Goal: Transaction & Acquisition: Purchase product/service

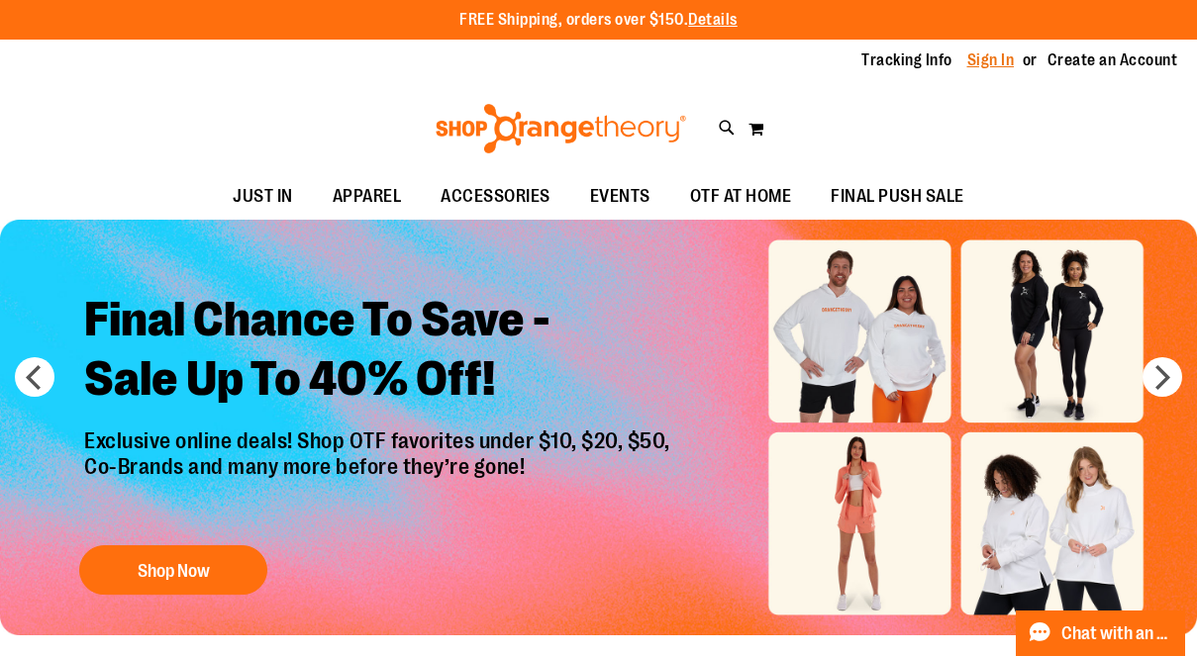
click at [996, 63] on link "Sign In" at bounding box center [991, 60] width 48 height 22
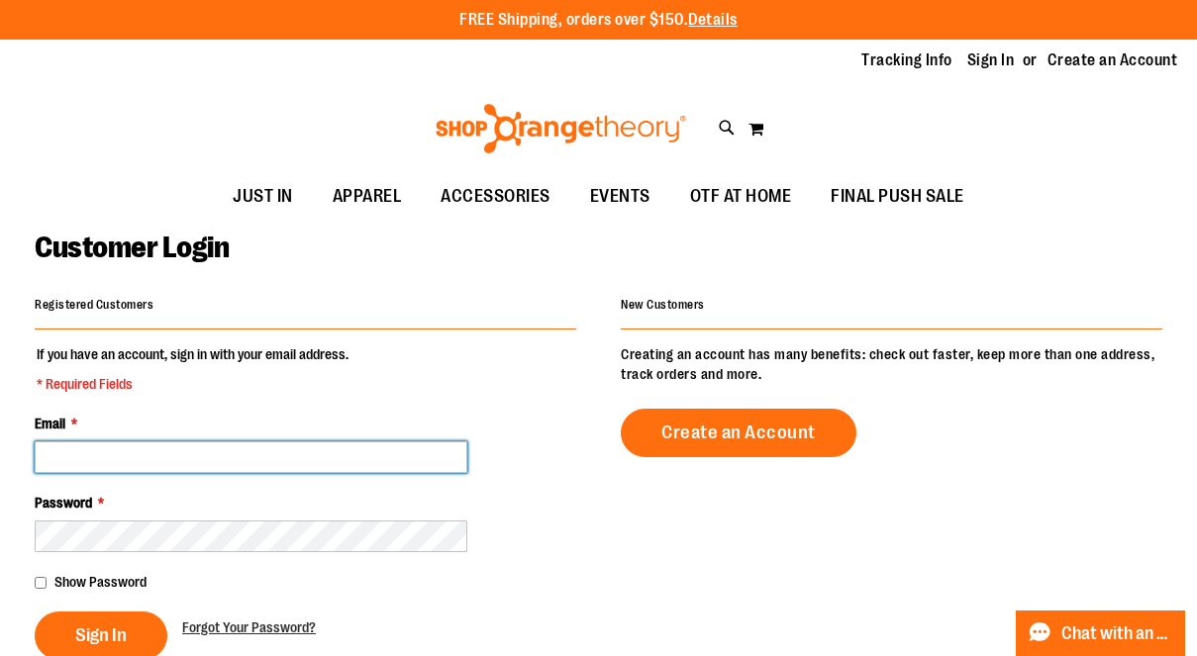
type input "**********"
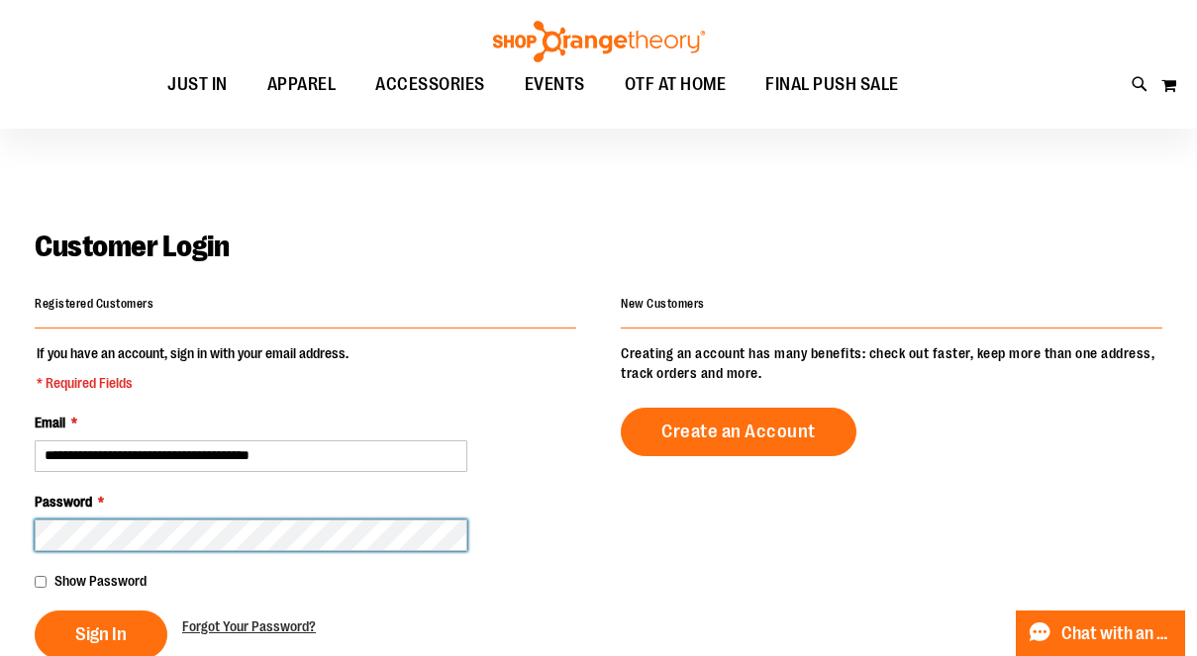
scroll to position [153, 0]
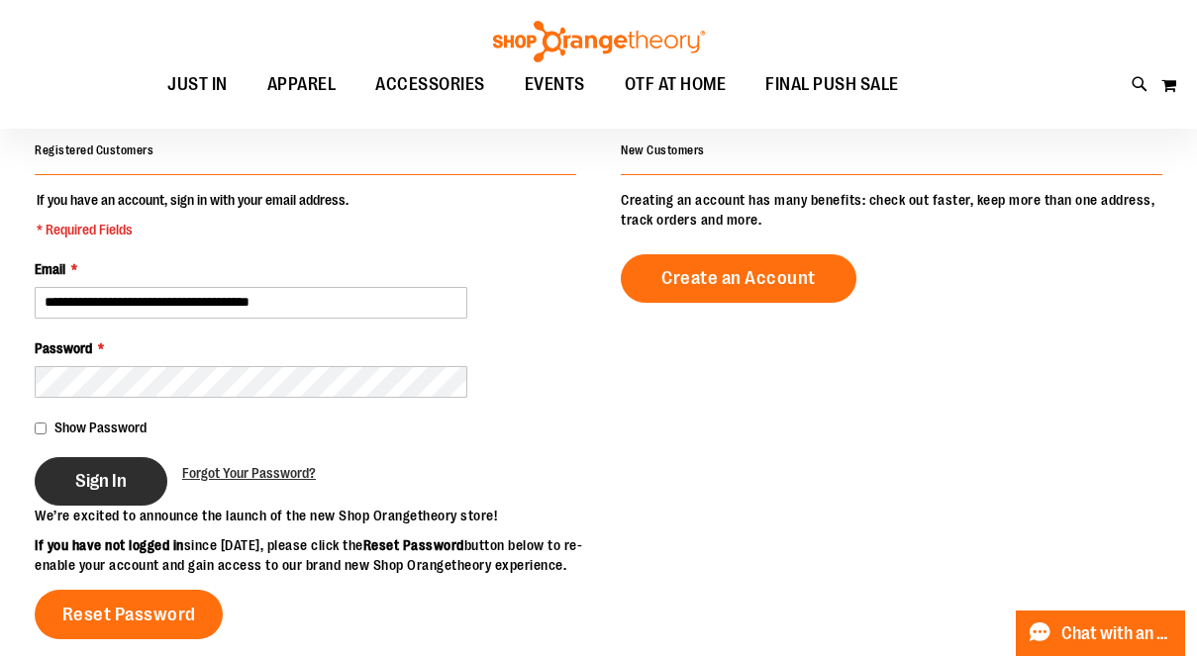
click at [107, 484] on span "Sign In" at bounding box center [100, 481] width 51 height 22
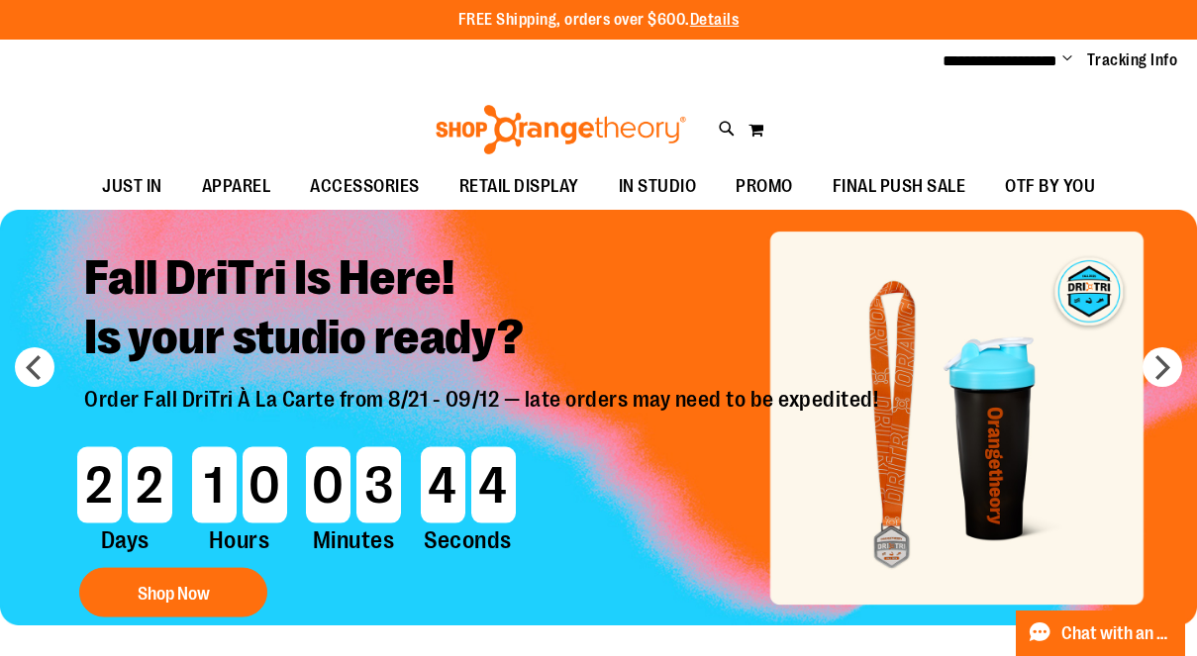
click at [1068, 58] on span "Change" at bounding box center [1067, 59] width 10 height 19
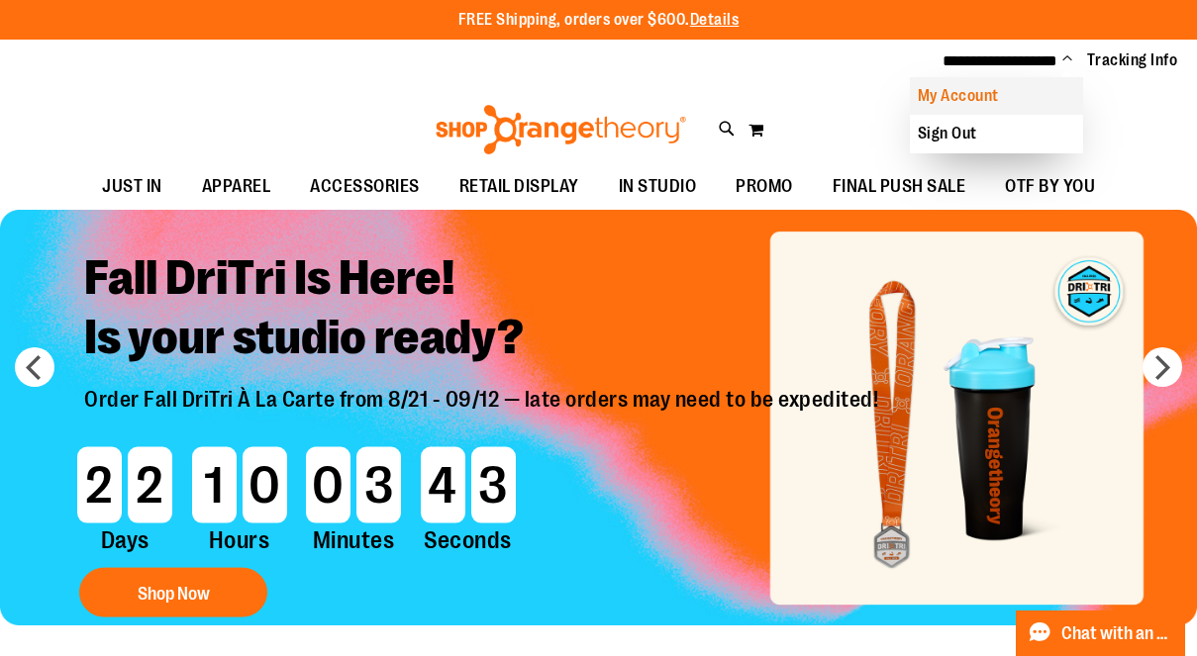
click at [980, 93] on link "My Account" at bounding box center [996, 96] width 173 height 38
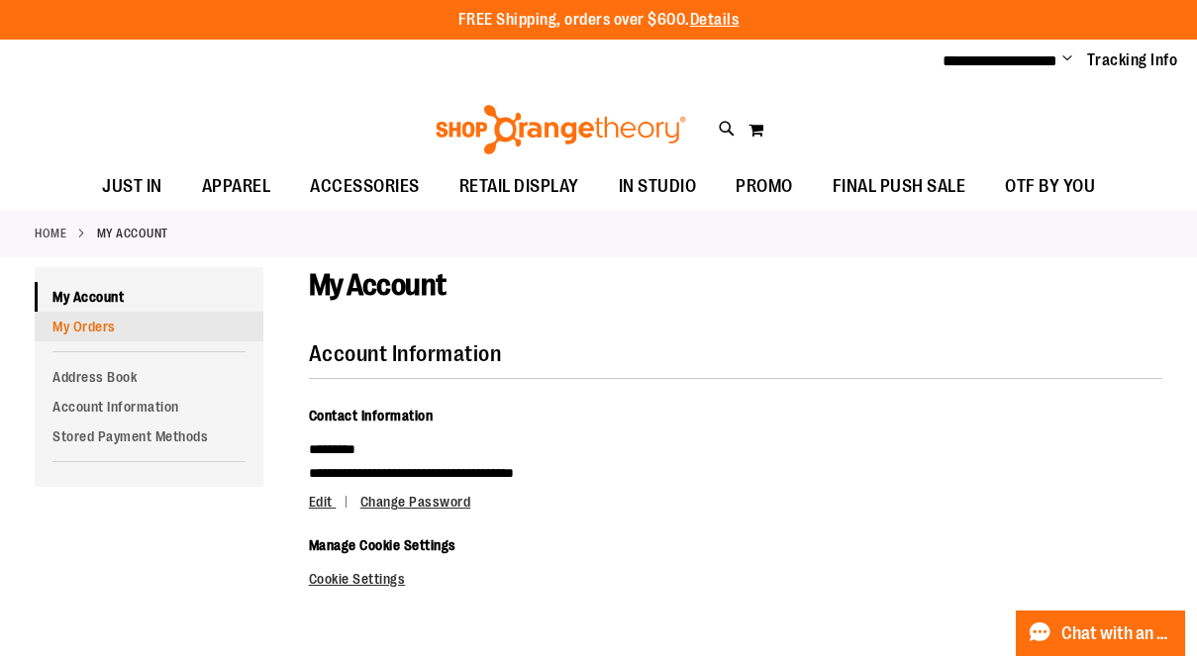
click at [73, 323] on link "My Orders" at bounding box center [149, 327] width 229 height 30
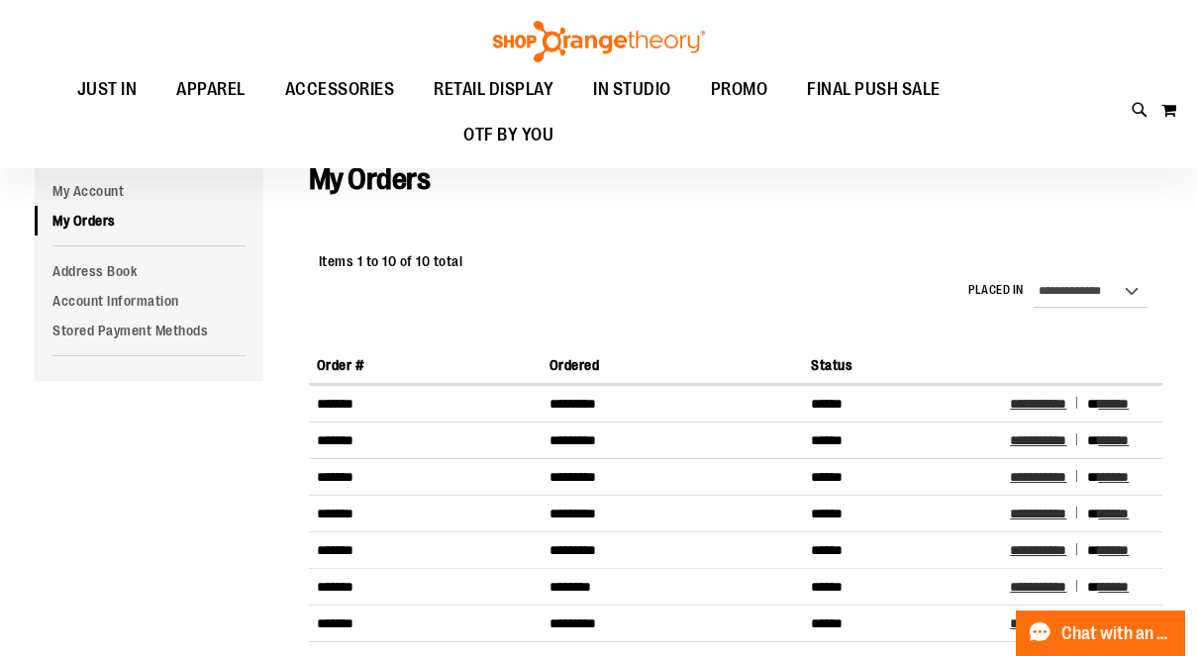
scroll to position [156, 0]
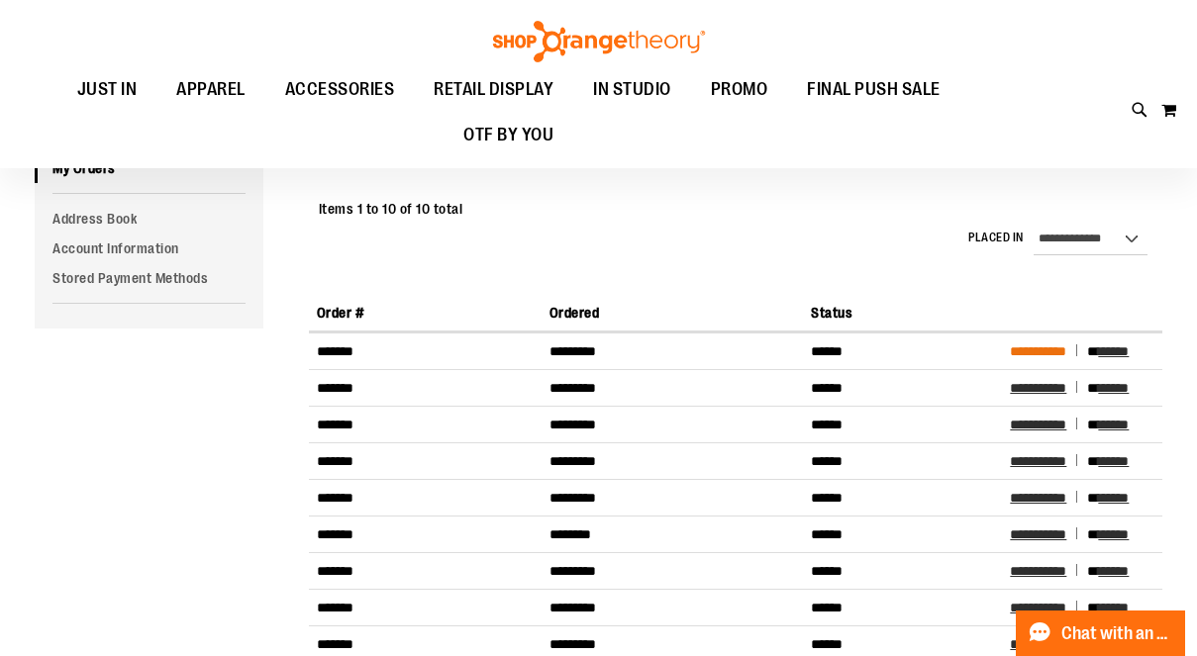
click at [1058, 349] on span "**********" at bounding box center [1038, 351] width 56 height 14
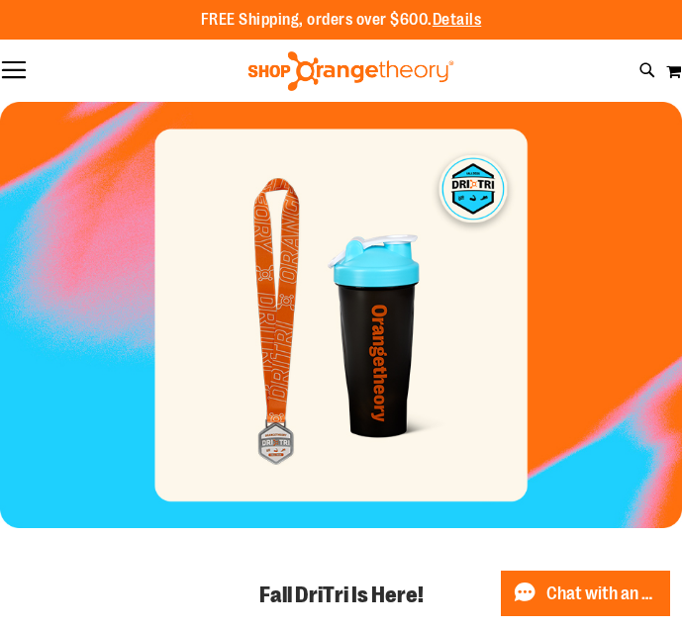
click at [19, 70] on button "Toggle Nav" at bounding box center [14, 71] width 28 height 20
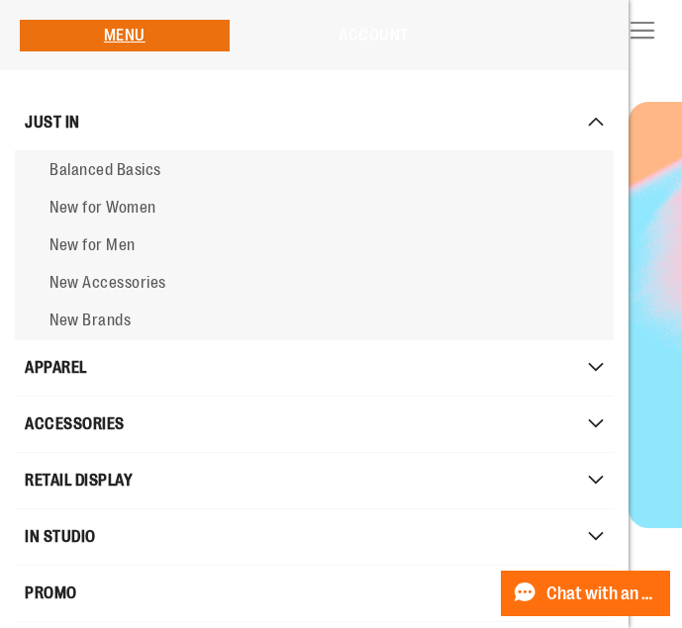
click at [373, 37] on link "Account" at bounding box center [373, 36] width 70 height 18
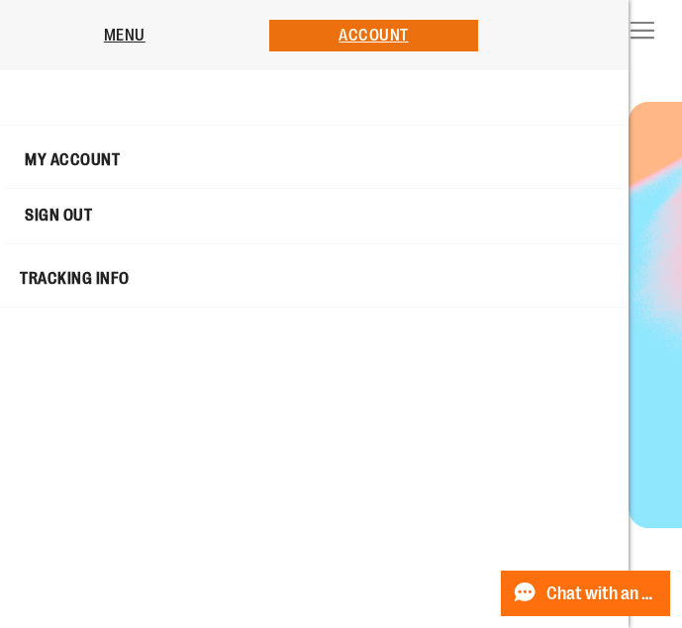
click at [83, 147] on link "My Account" at bounding box center [314, 161] width 609 height 39
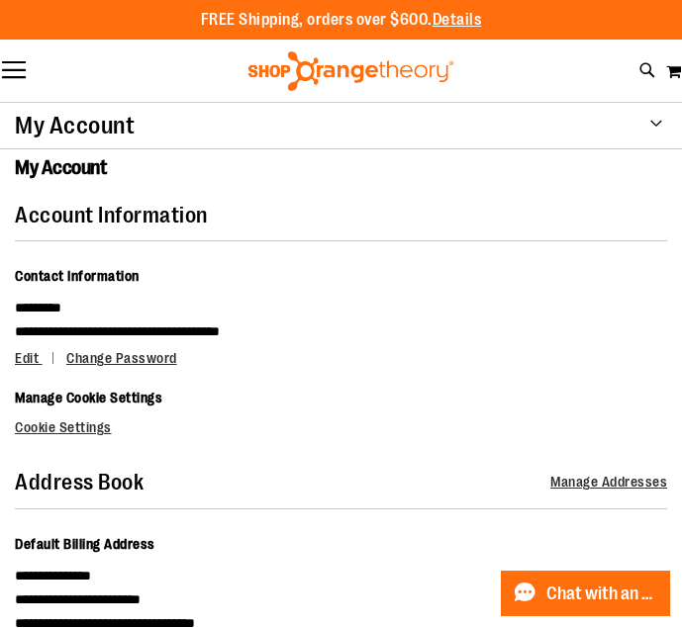
click at [656, 122] on div "My Account" at bounding box center [341, 126] width 682 height 48
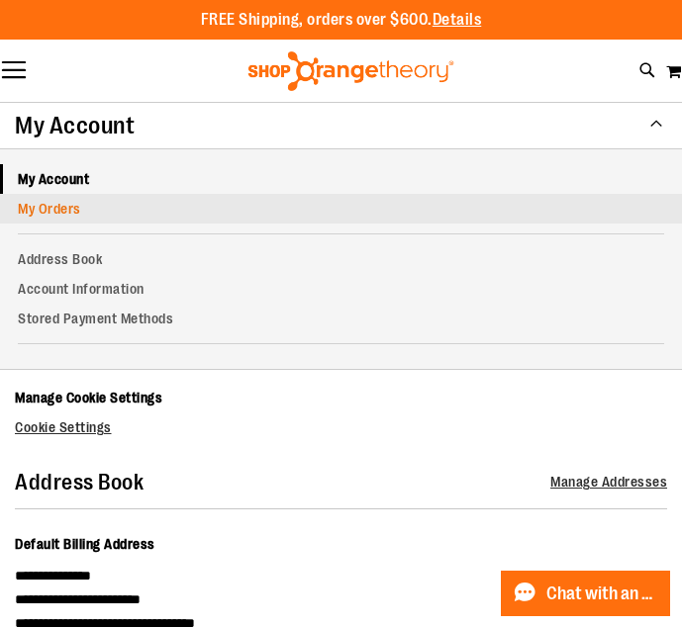
click at [48, 215] on link "My Orders" at bounding box center [341, 209] width 682 height 30
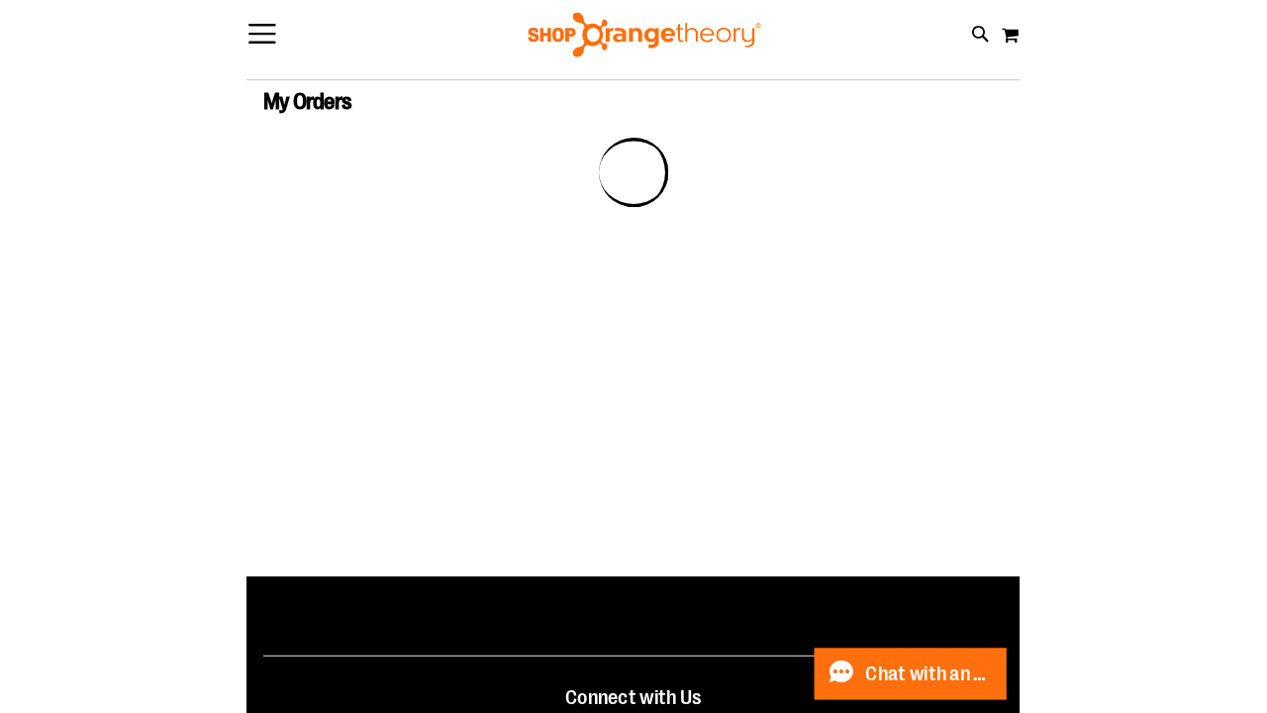
scroll to position [85, 0]
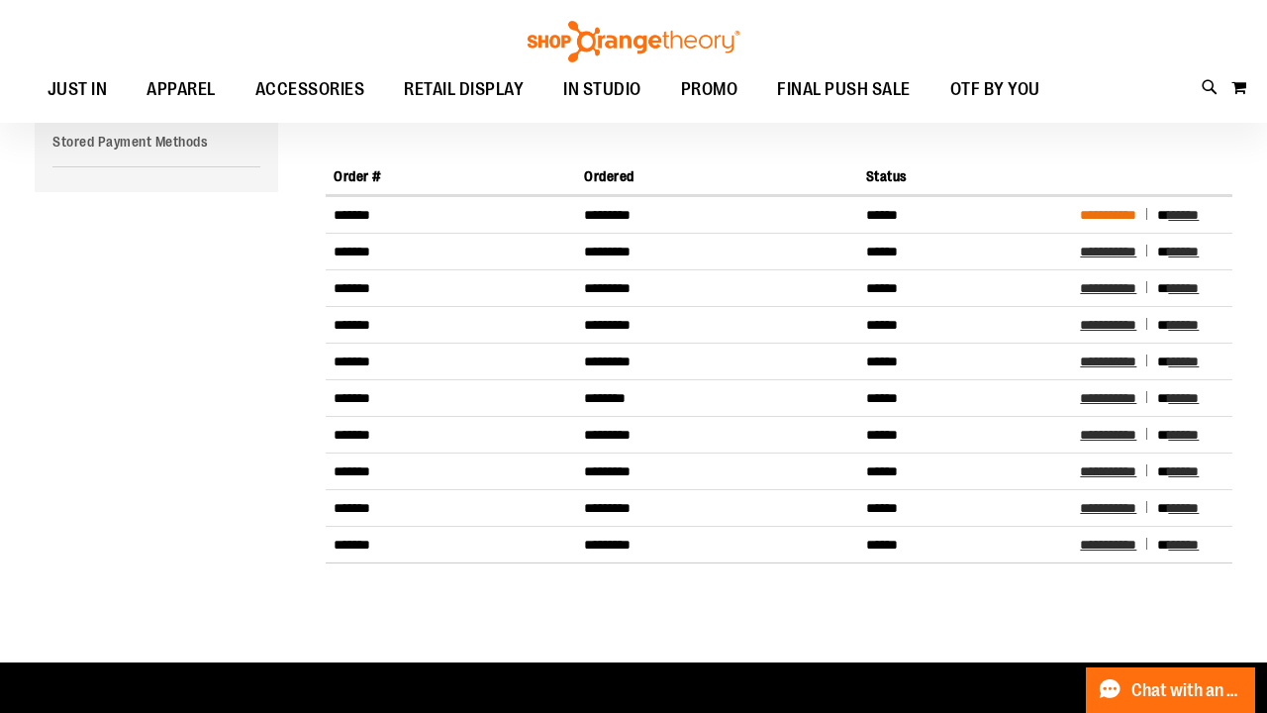
click at [681, 218] on span "**********" at bounding box center [1108, 215] width 56 height 14
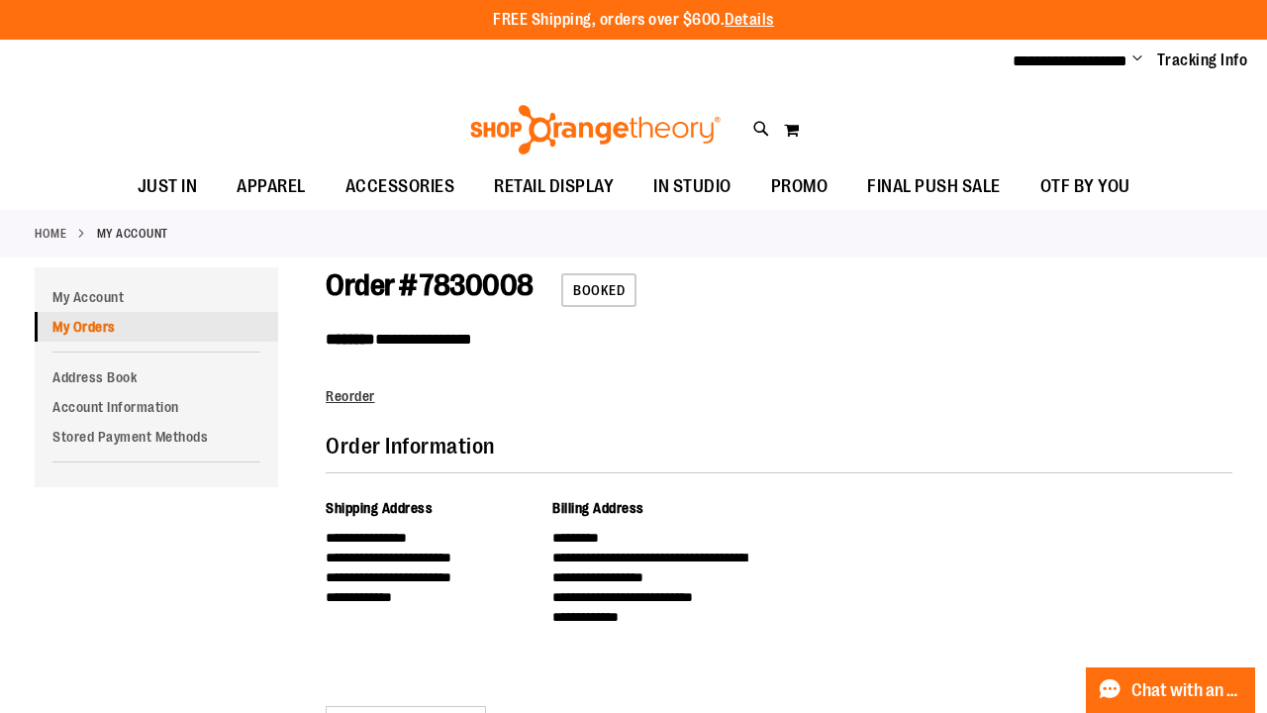
click at [111, 328] on link "My Orders" at bounding box center [156, 327] width 243 height 30
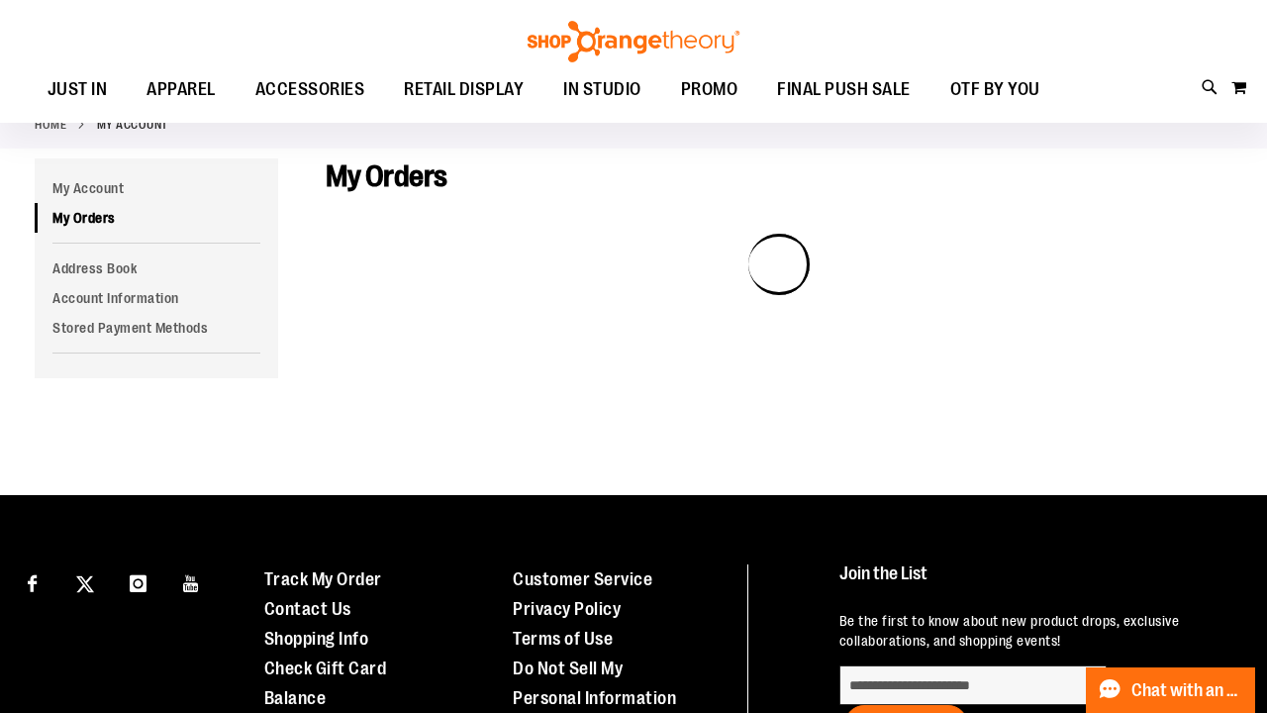
scroll to position [153, 0]
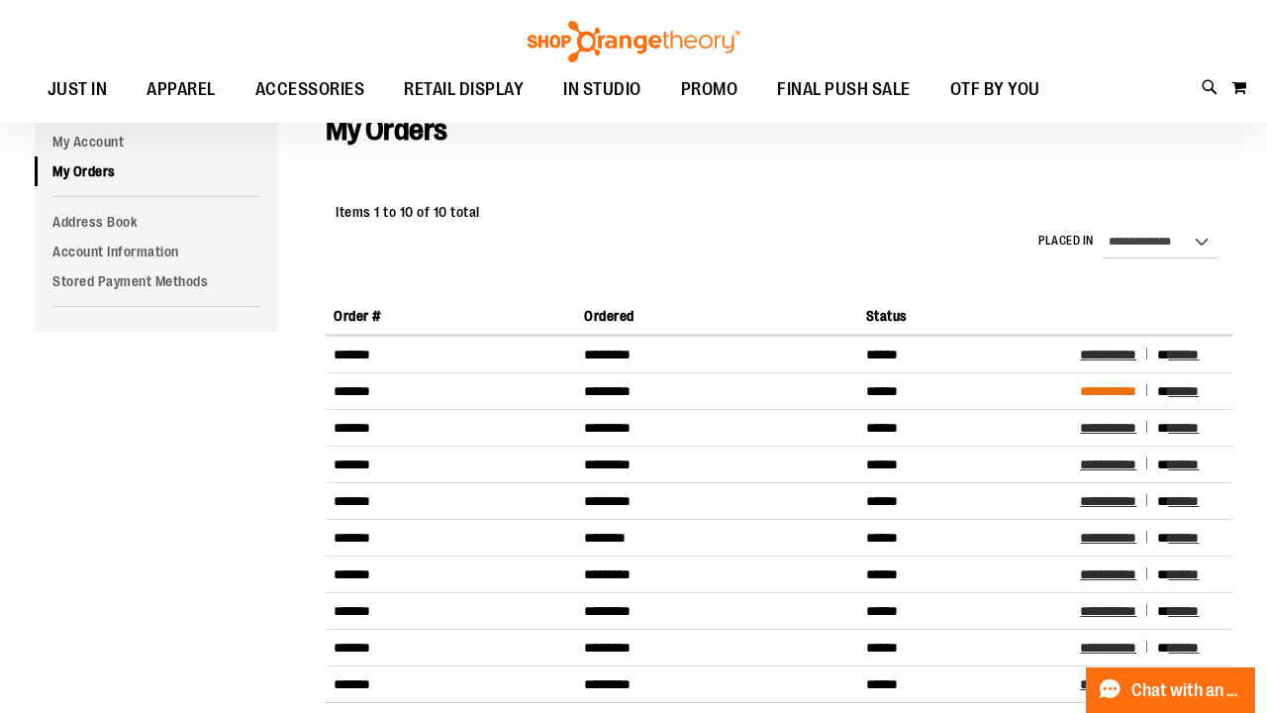
click at [1100, 389] on span "**********" at bounding box center [1108, 391] width 56 height 14
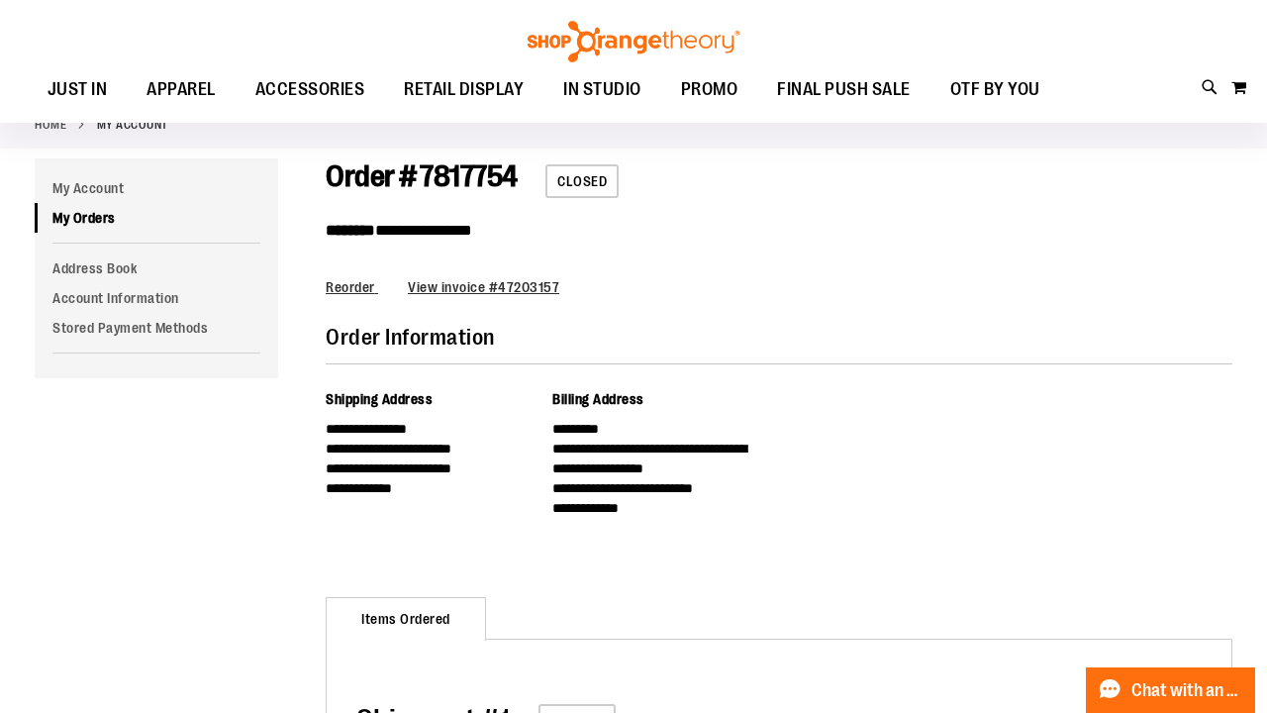
scroll to position [56, 0]
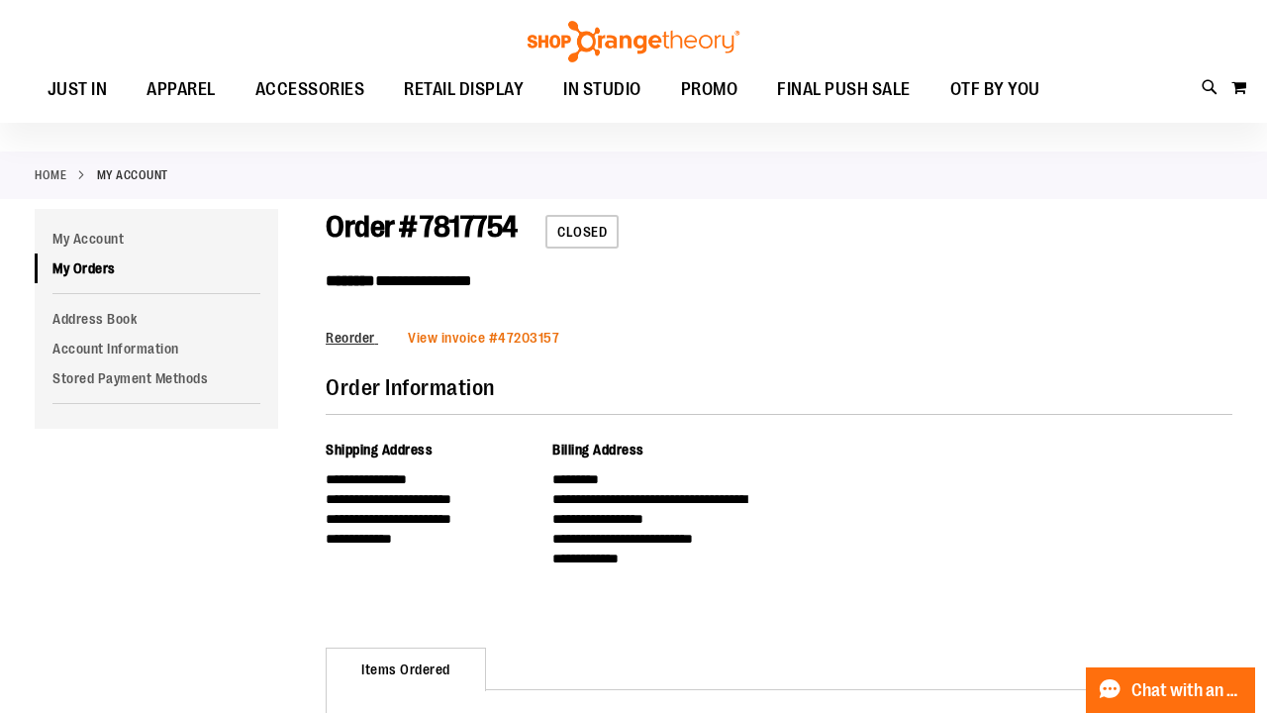
click at [522, 341] on link "View invoice # 47203157" at bounding box center [483, 338] width 151 height 16
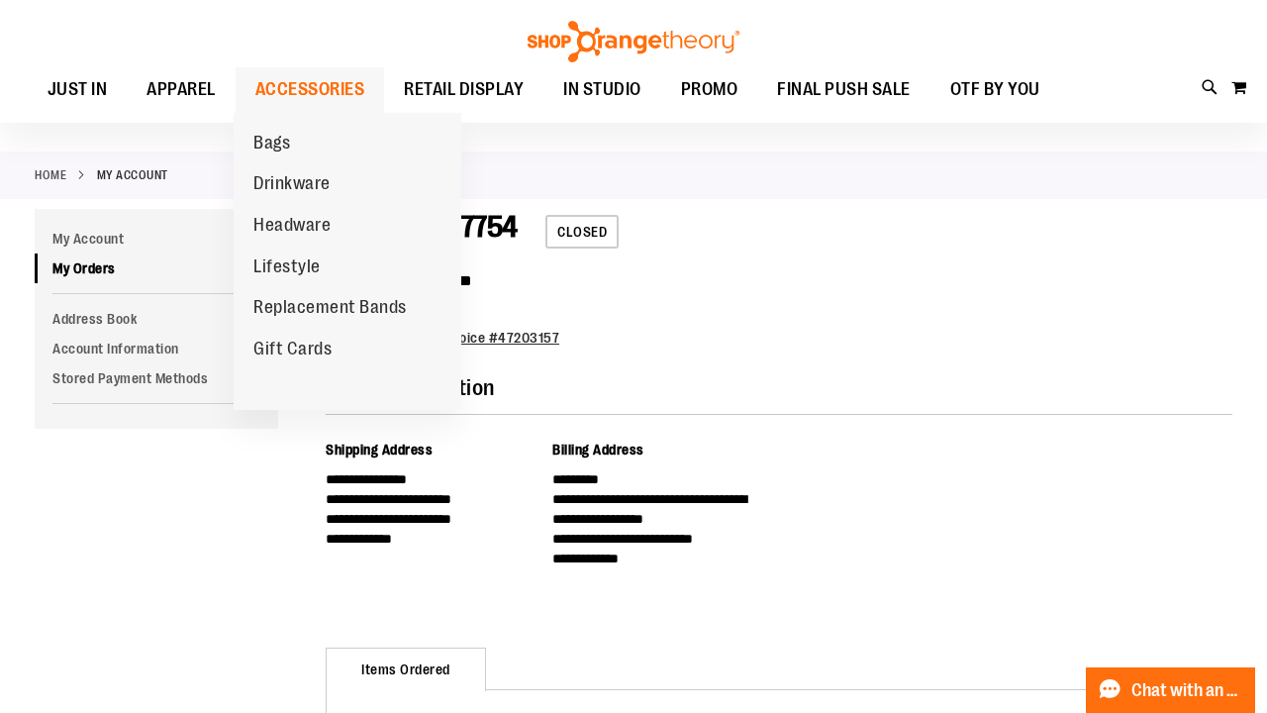
click at [317, 87] on span "ACCESSORIES" at bounding box center [310, 89] width 110 height 45
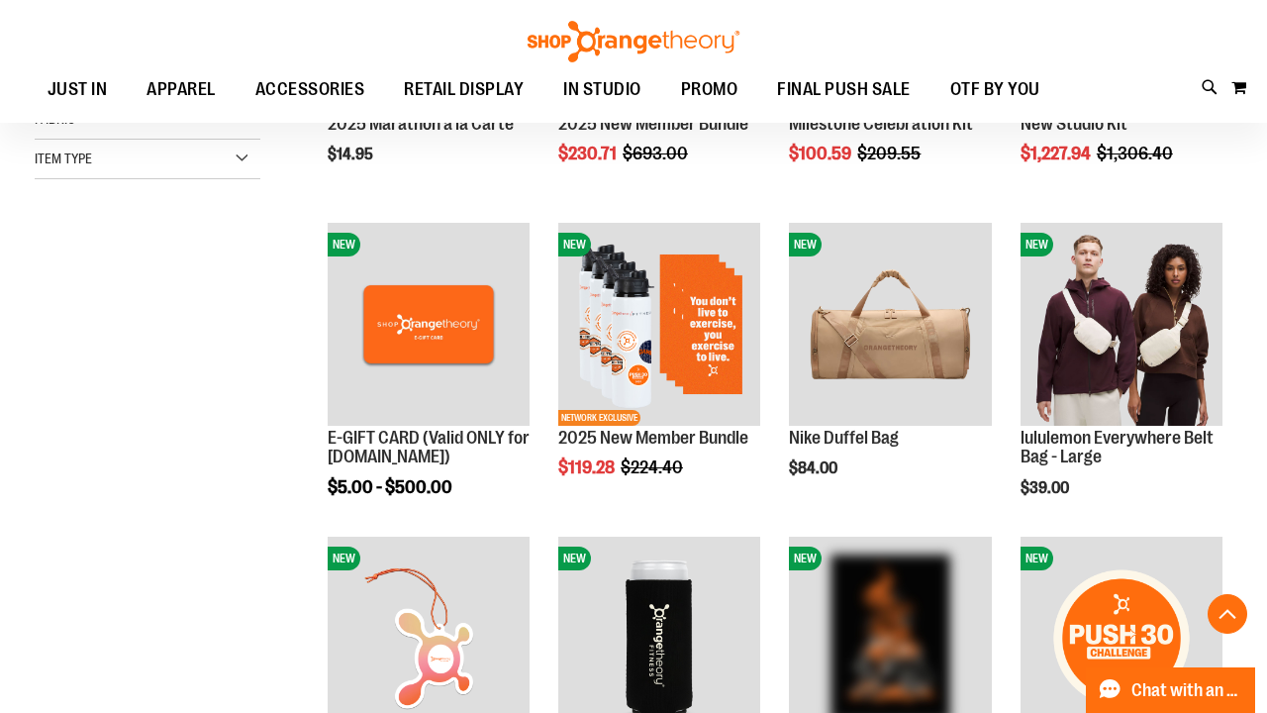
scroll to position [536, 0]
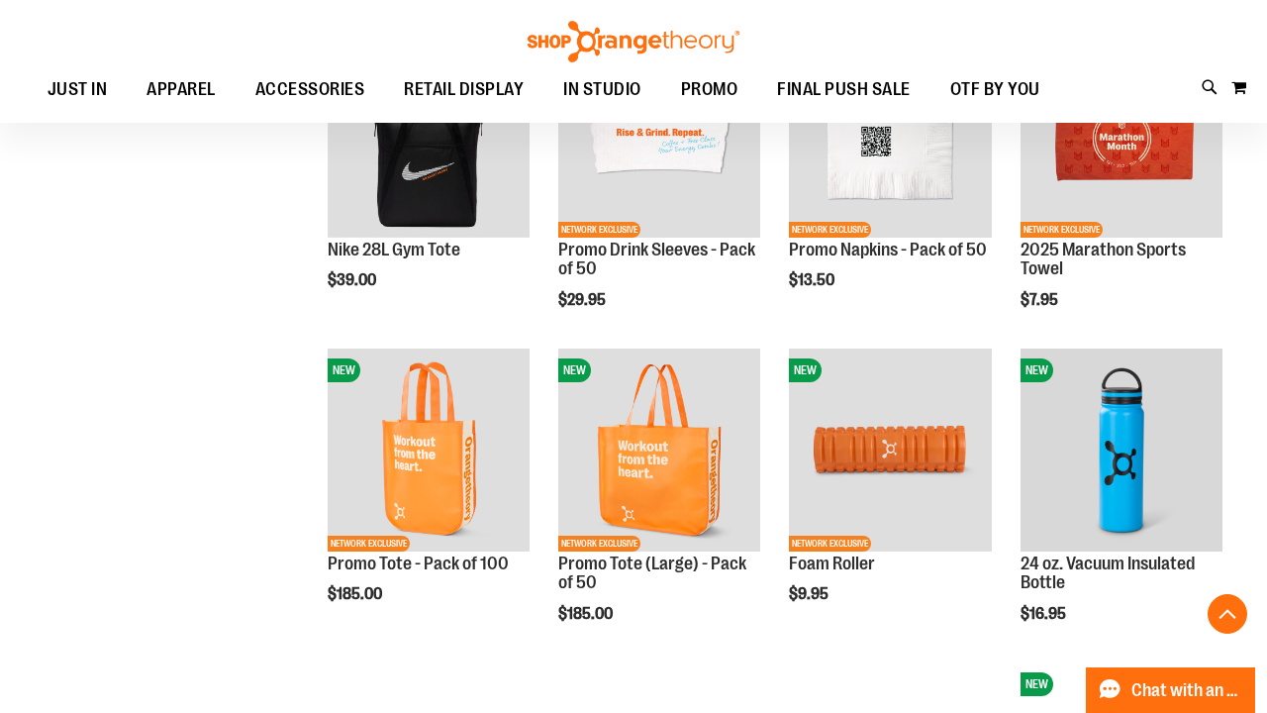
scroll to position [1300, 0]
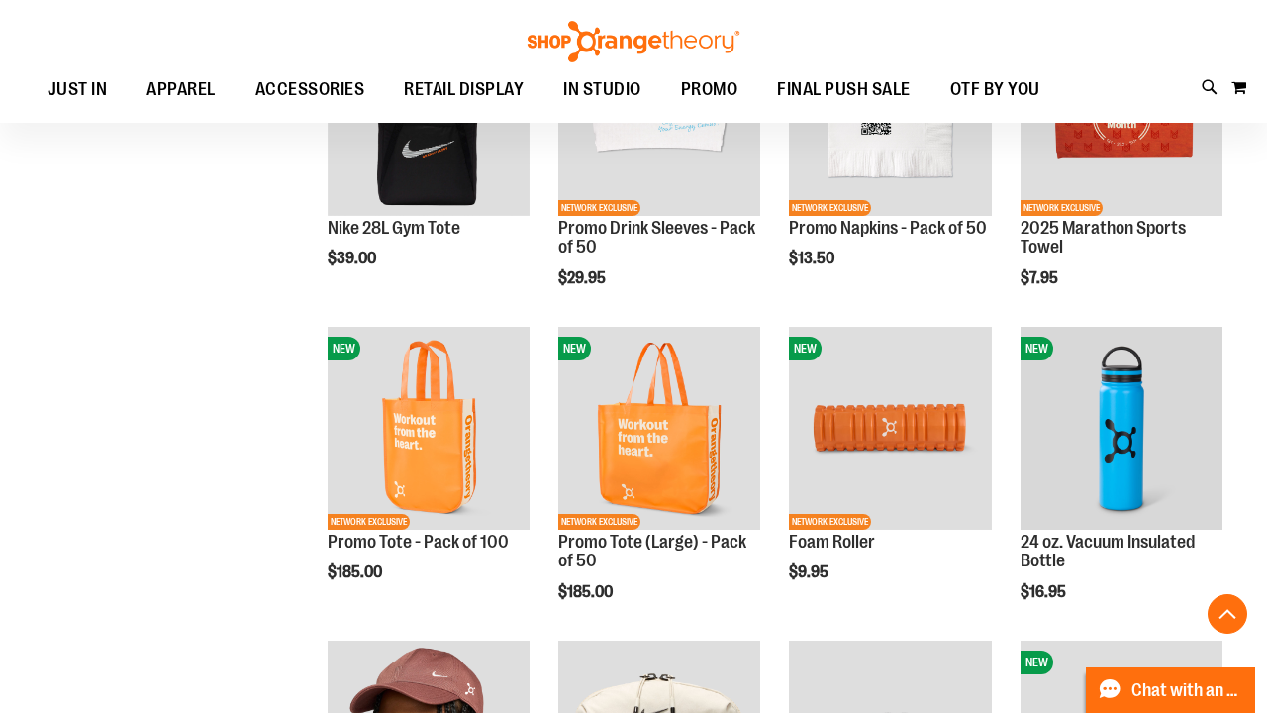
scroll to position [1319, 0]
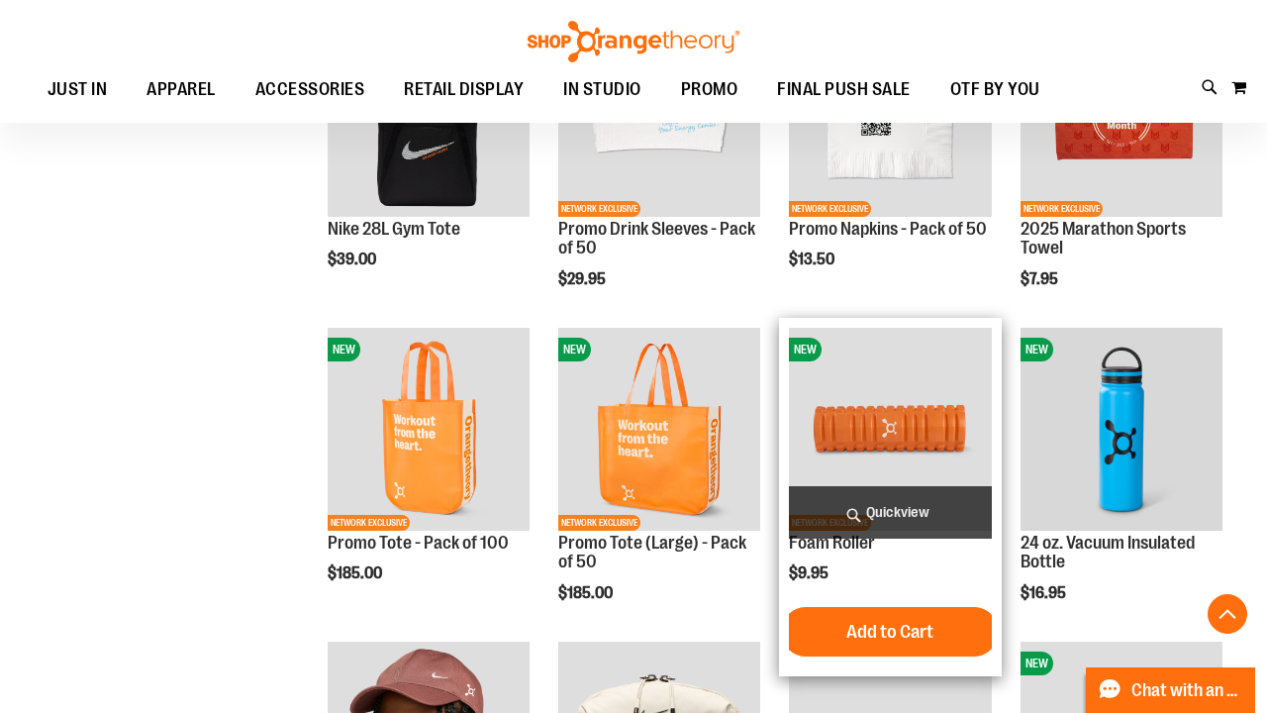
click at [911, 430] on img "product" at bounding box center [890, 429] width 202 height 202
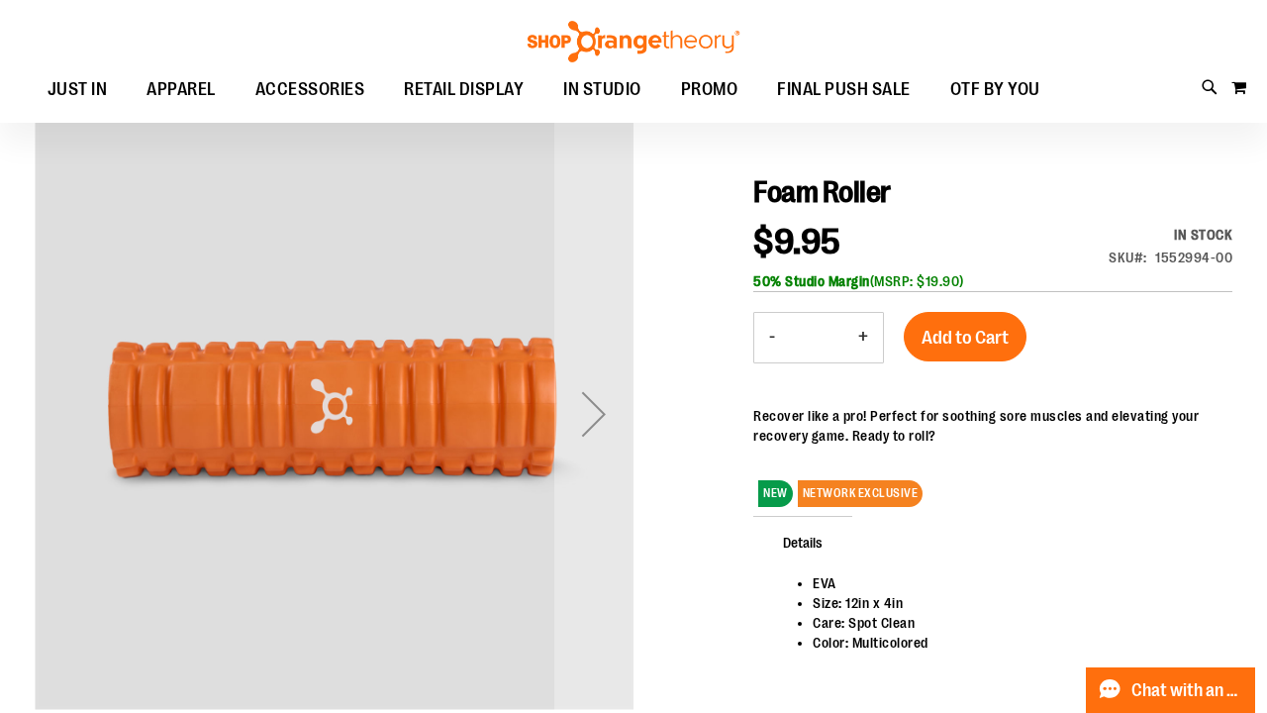
scroll to position [165, 0]
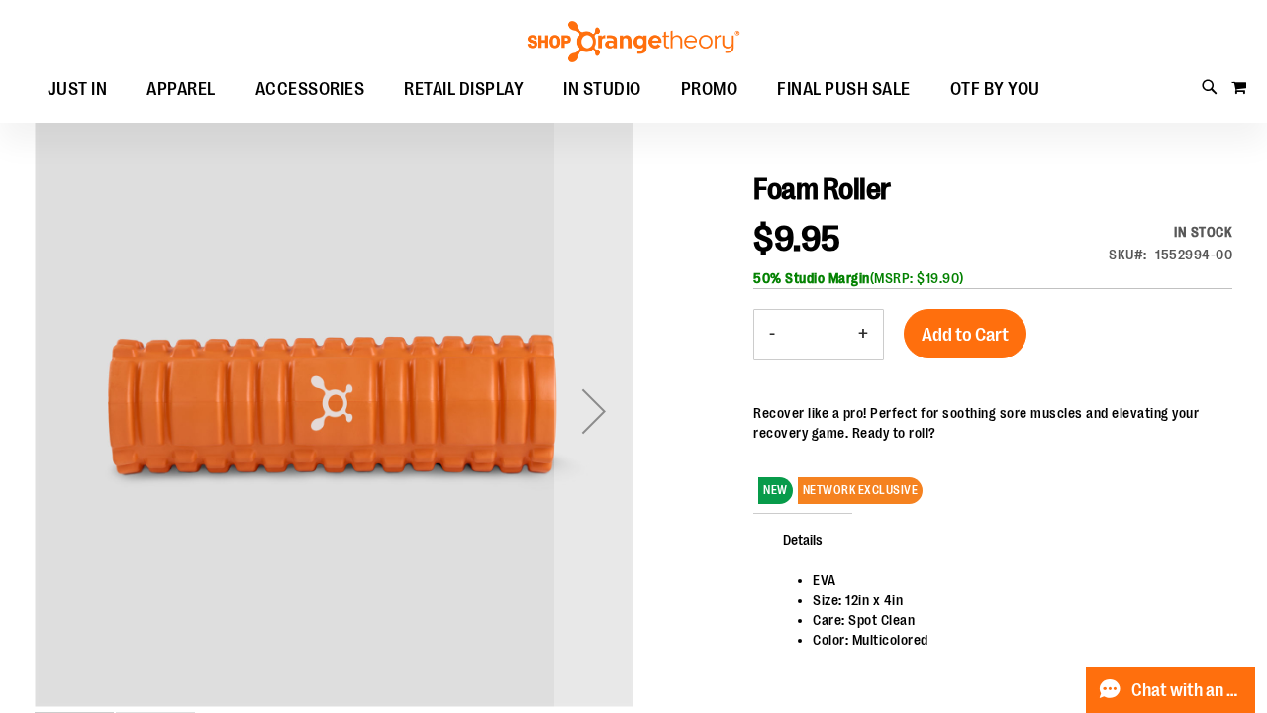
click at [863, 325] on button "+" at bounding box center [863, 334] width 40 height 49
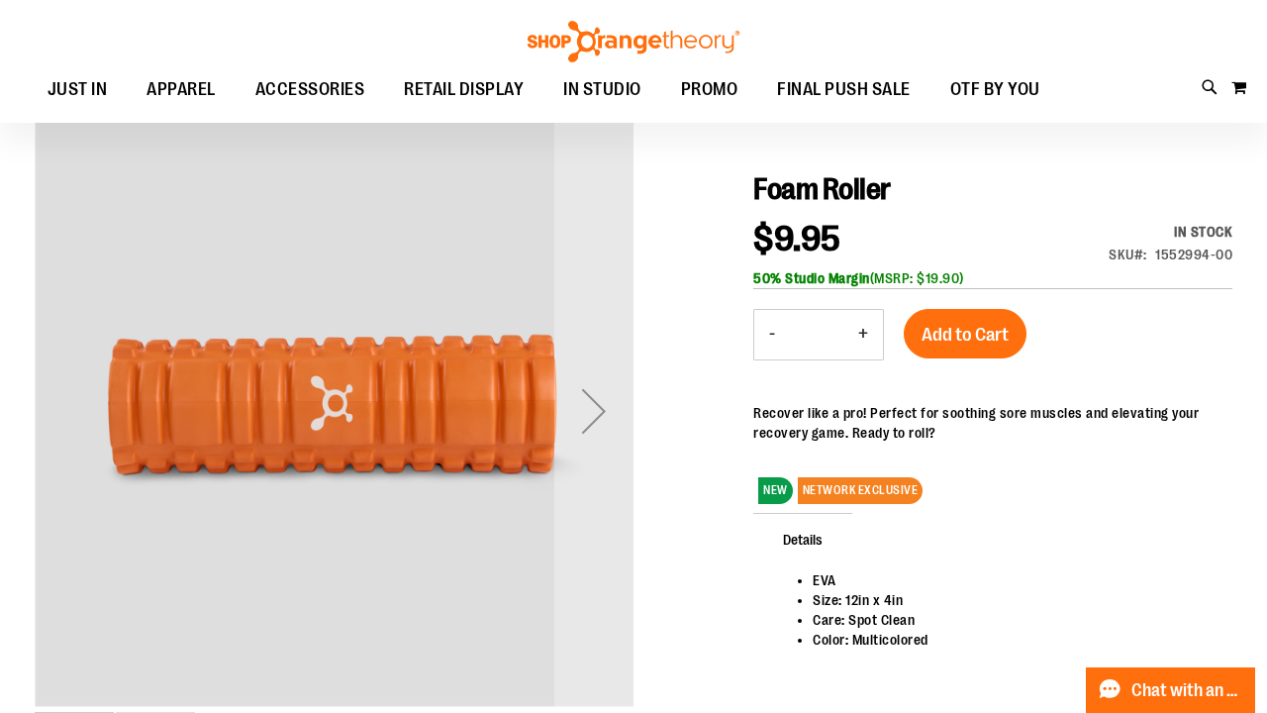
click at [863, 325] on button "+" at bounding box center [863, 334] width 40 height 49
click at [864, 325] on button "+" at bounding box center [863, 334] width 40 height 49
type input "**"
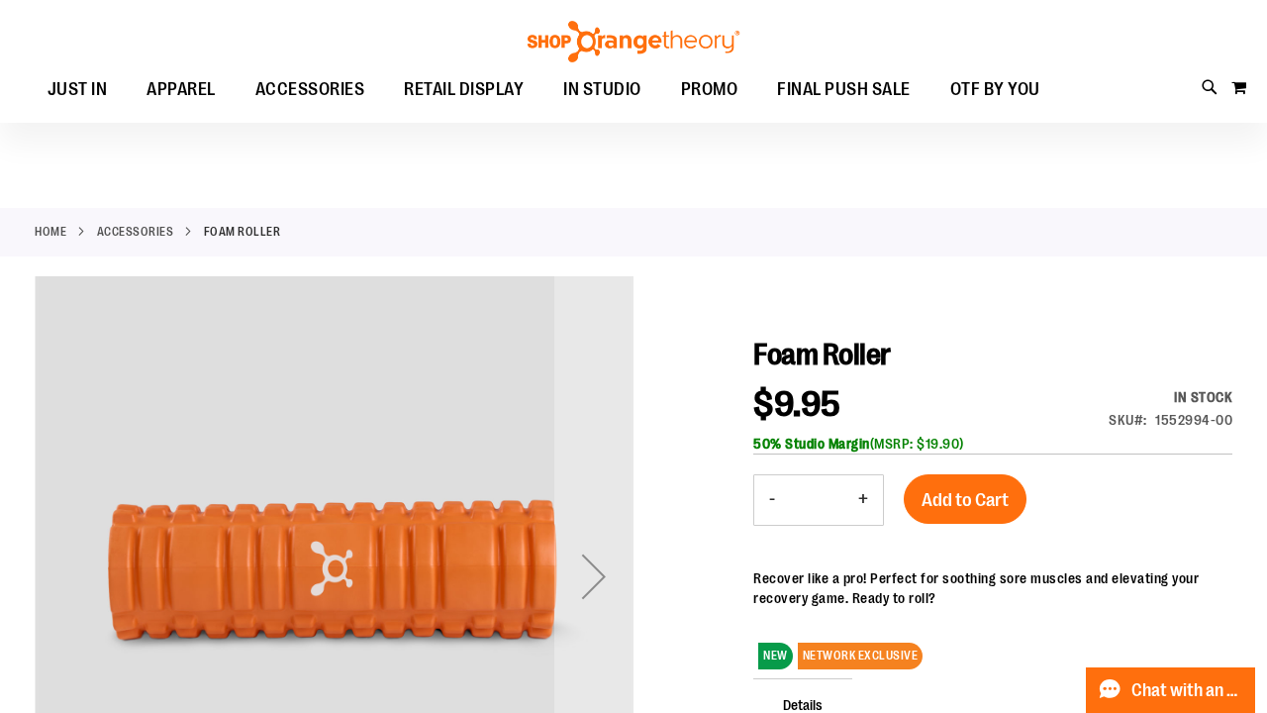
scroll to position [0, 0]
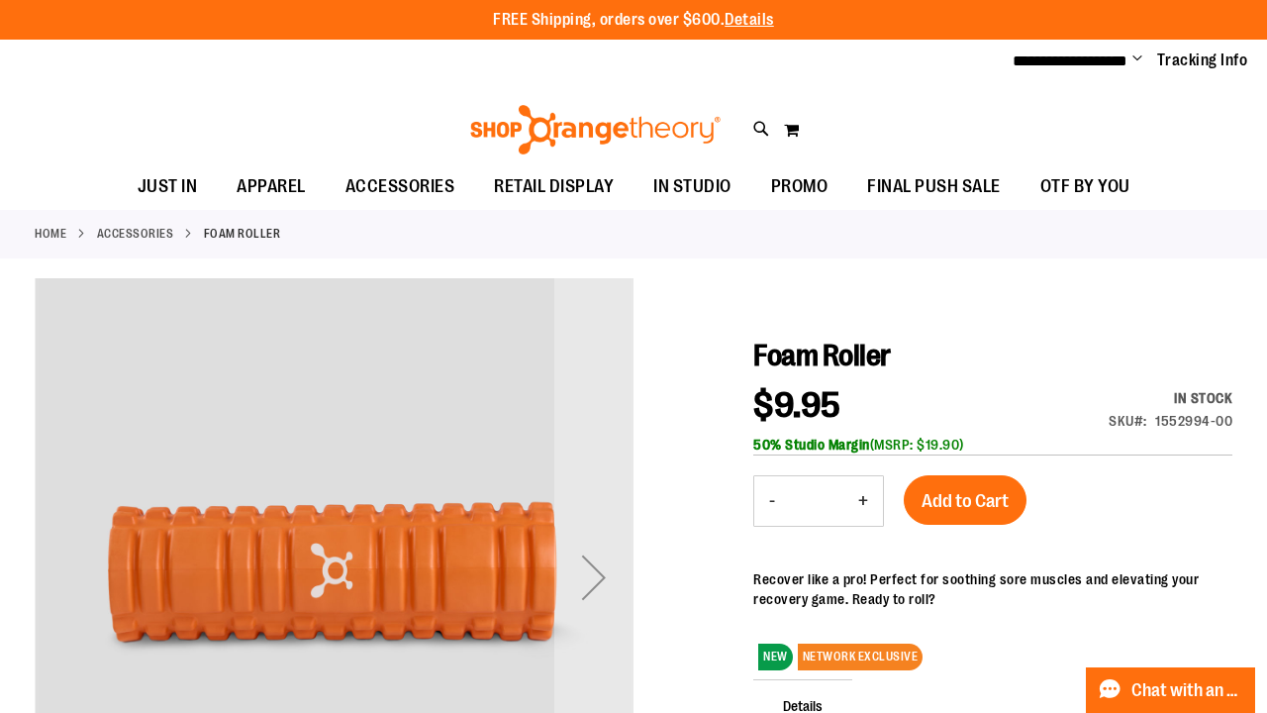
click at [1018, 334] on div at bounding box center [634, 631] width 1198 height 707
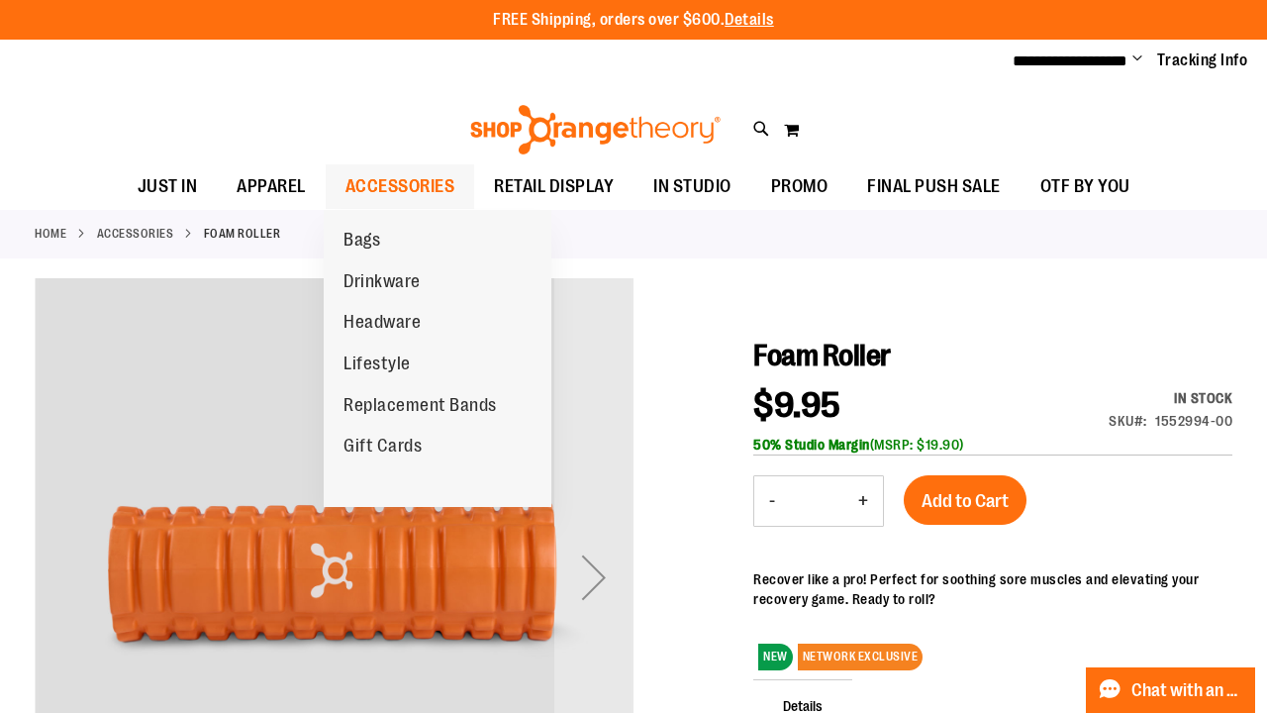
click at [418, 178] on span "ACCESSORIES" at bounding box center [400, 186] width 110 height 45
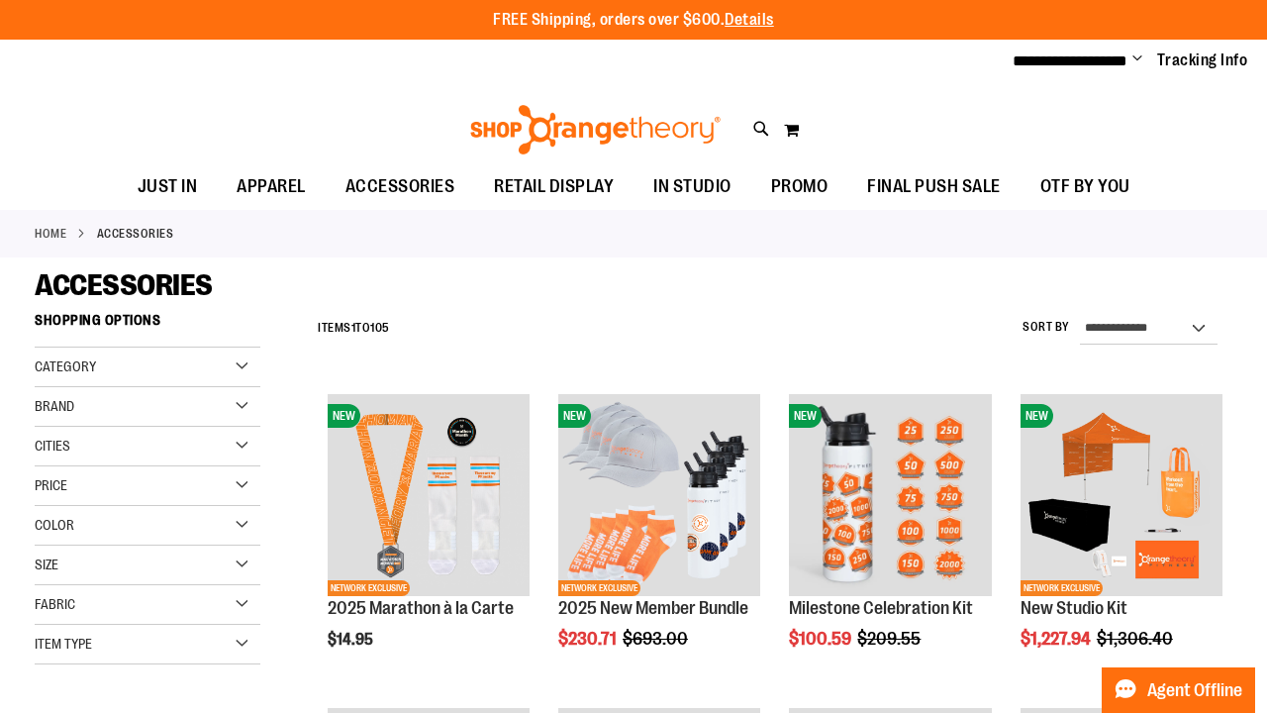
scroll to position [426, 0]
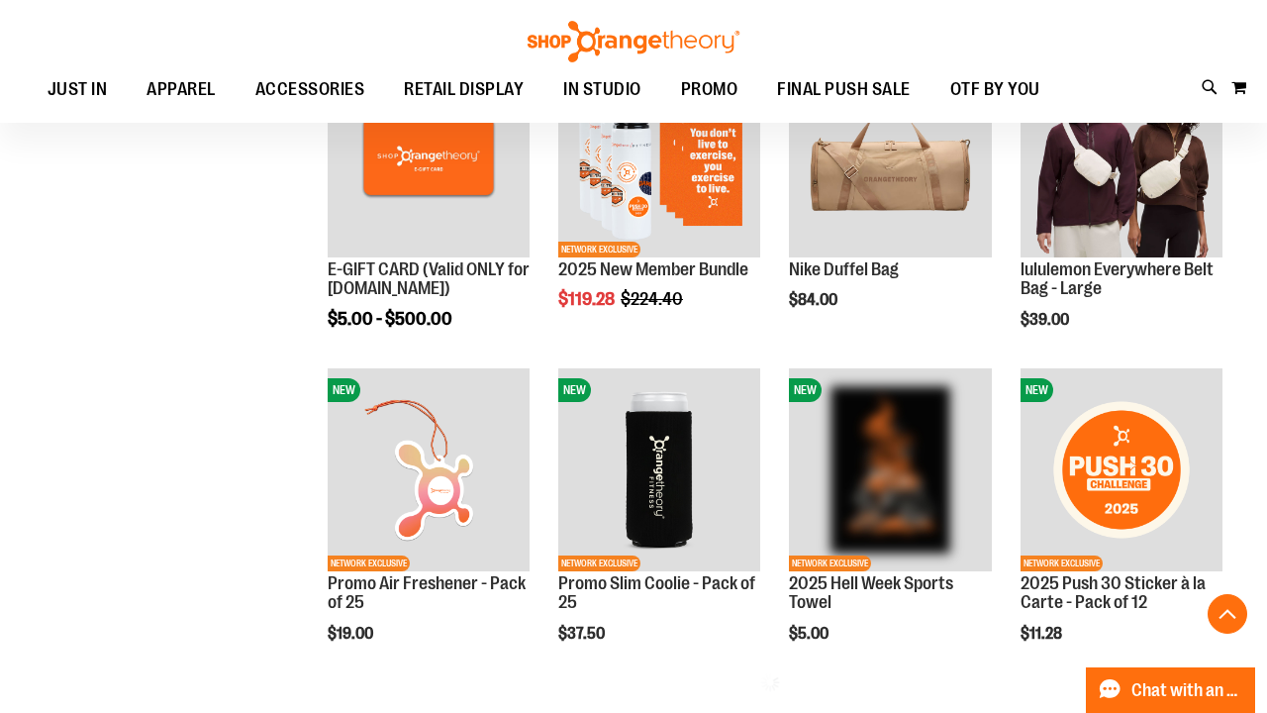
scroll to position [653, 0]
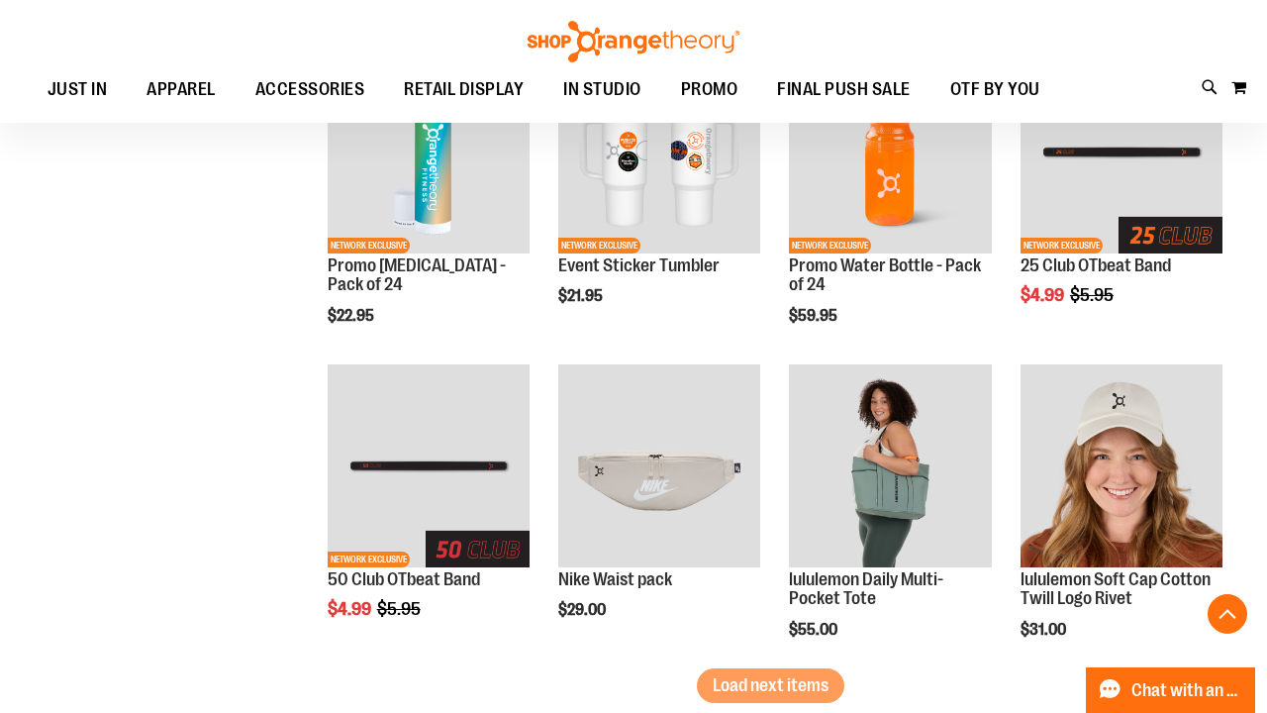
scroll to position [2540, 0]
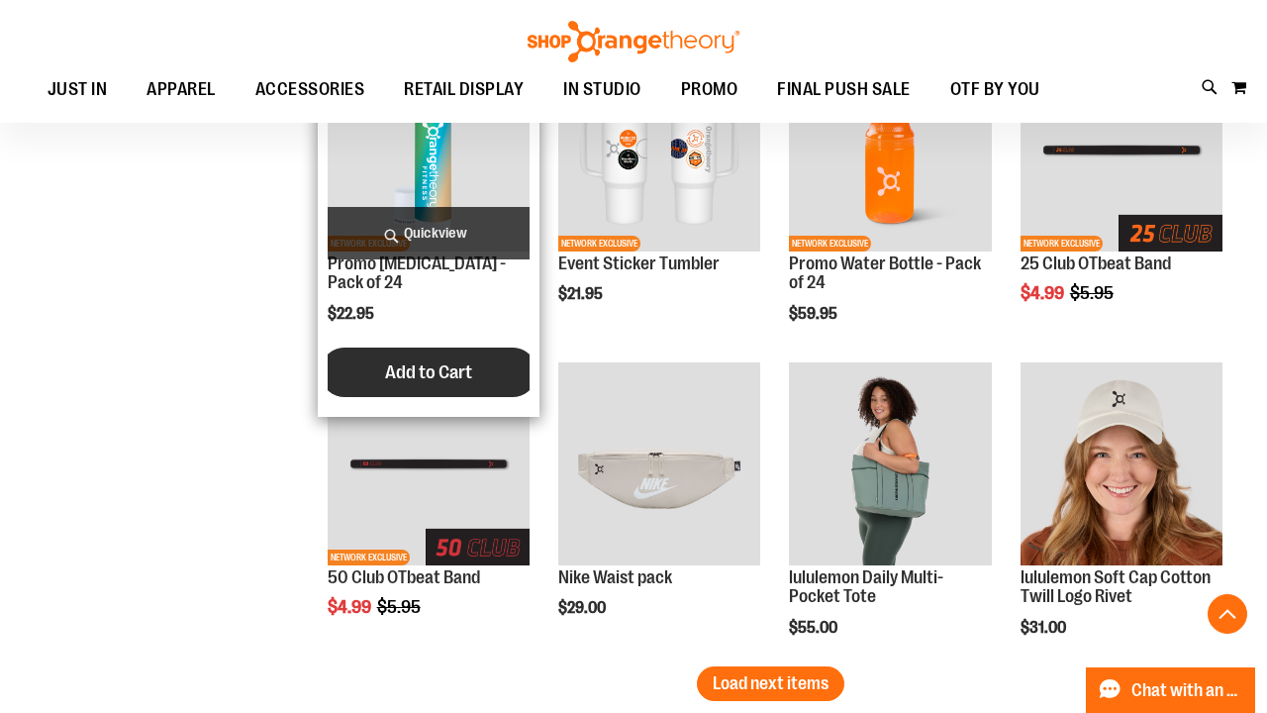
click at [433, 361] on span "Add to Cart" at bounding box center [428, 372] width 87 height 22
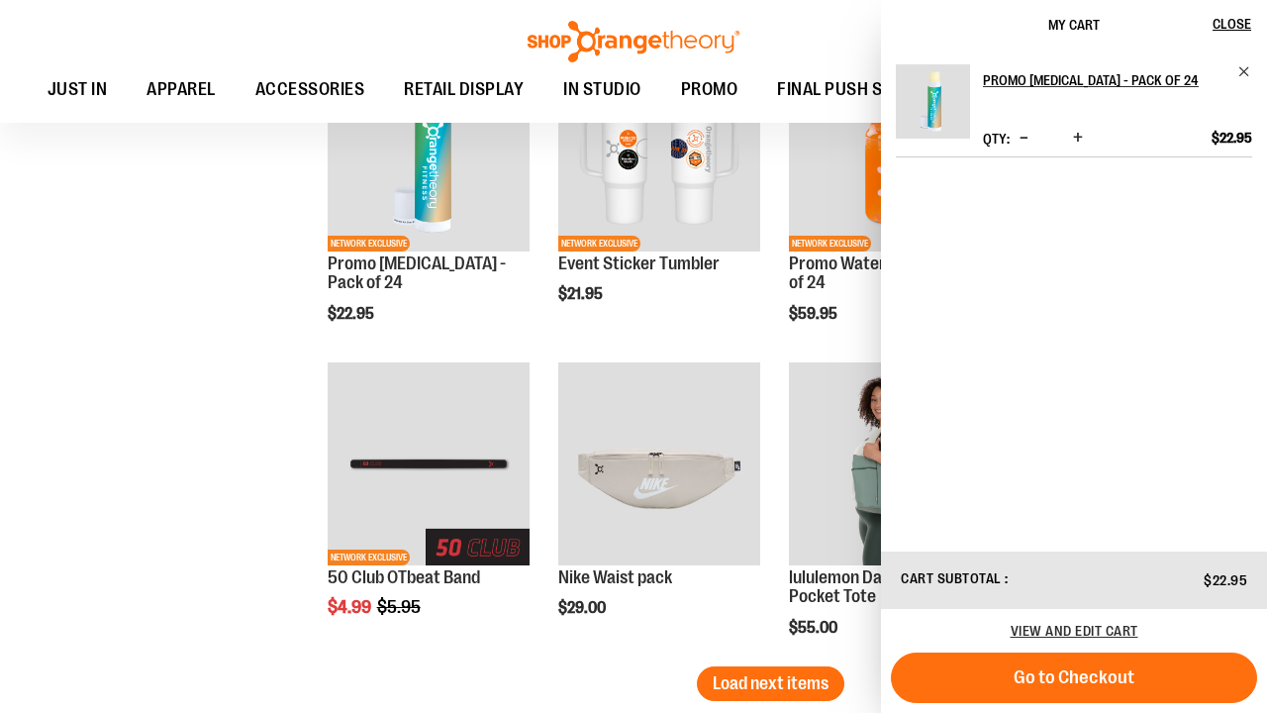
click at [1075, 143] on span "Increase product quantity" at bounding box center [1078, 138] width 10 height 20
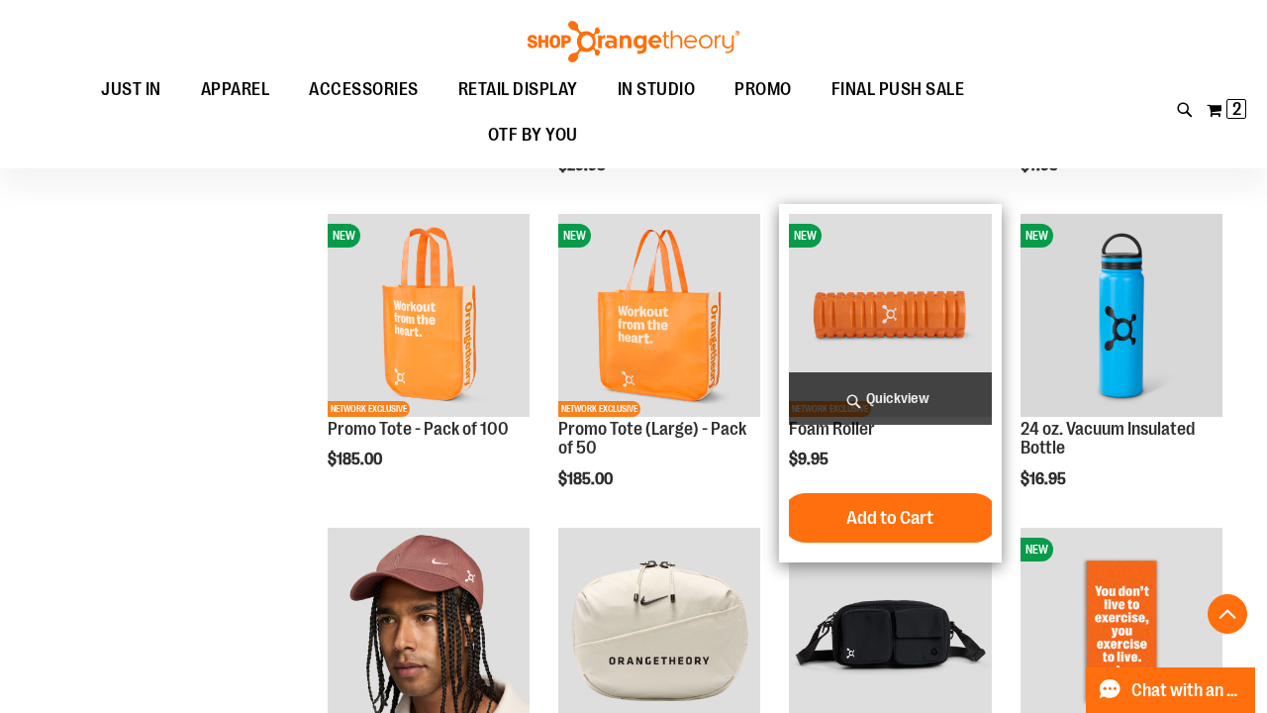
scroll to position [1434, 0]
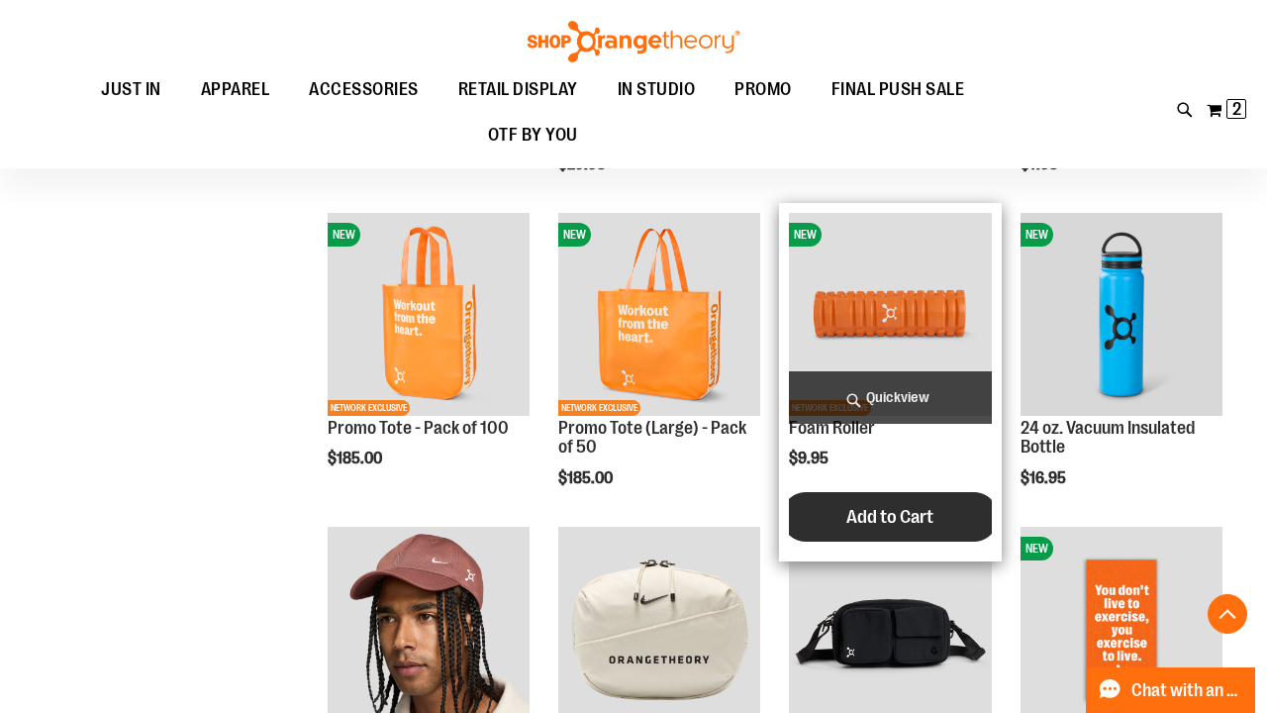
click at [855, 514] on span "Add to Cart" at bounding box center [889, 517] width 87 height 22
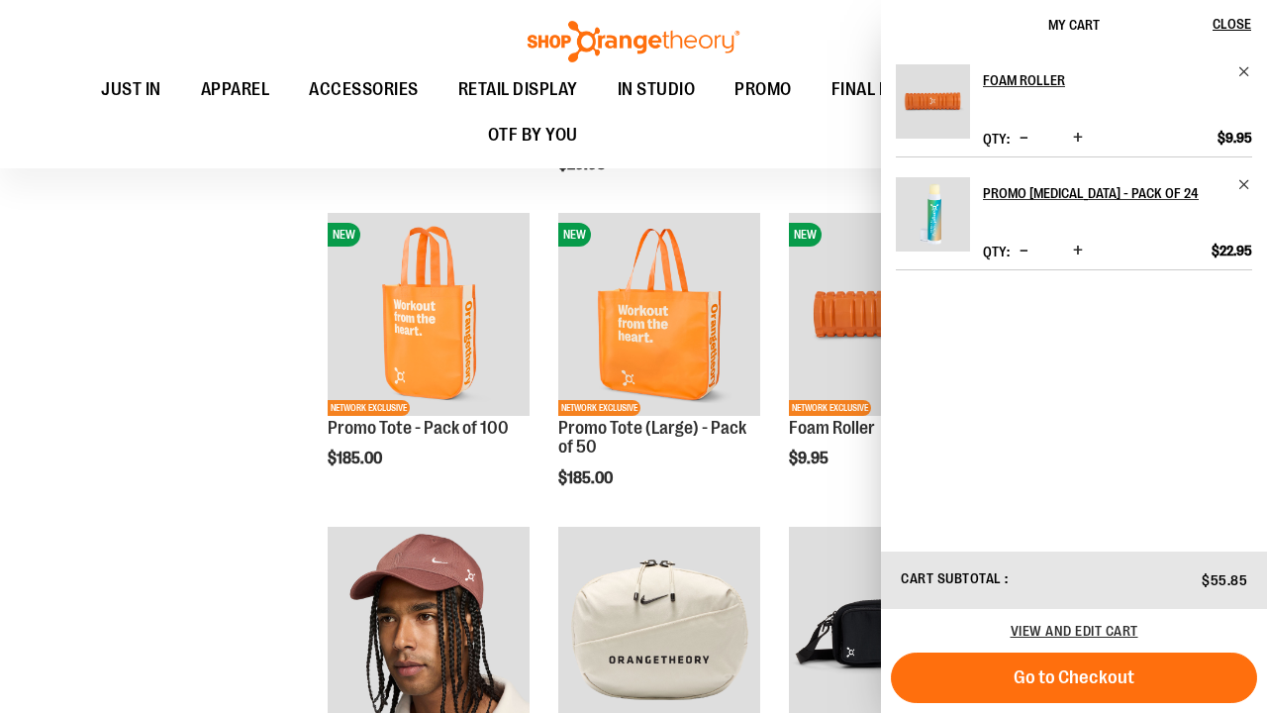
click at [1075, 130] on span "Increase product quantity" at bounding box center [1078, 138] width 10 height 20
click at [1076, 138] on span "Increase product quantity" at bounding box center [1078, 138] width 10 height 20
click at [1076, 135] on span "Increase product quantity" at bounding box center [1078, 138] width 10 height 20
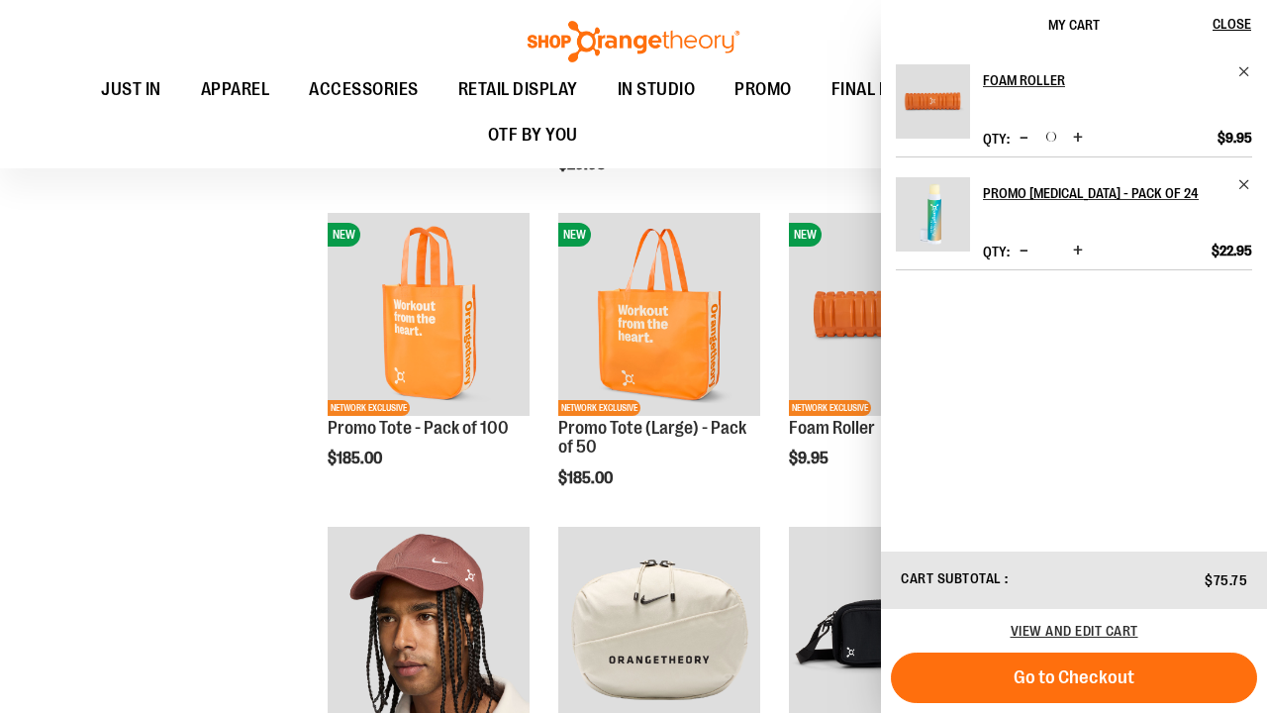
click at [1080, 133] on span "Increase product quantity" at bounding box center [1078, 138] width 10 height 20
click at [1075, 138] on span "Increase product quantity" at bounding box center [1078, 138] width 10 height 20
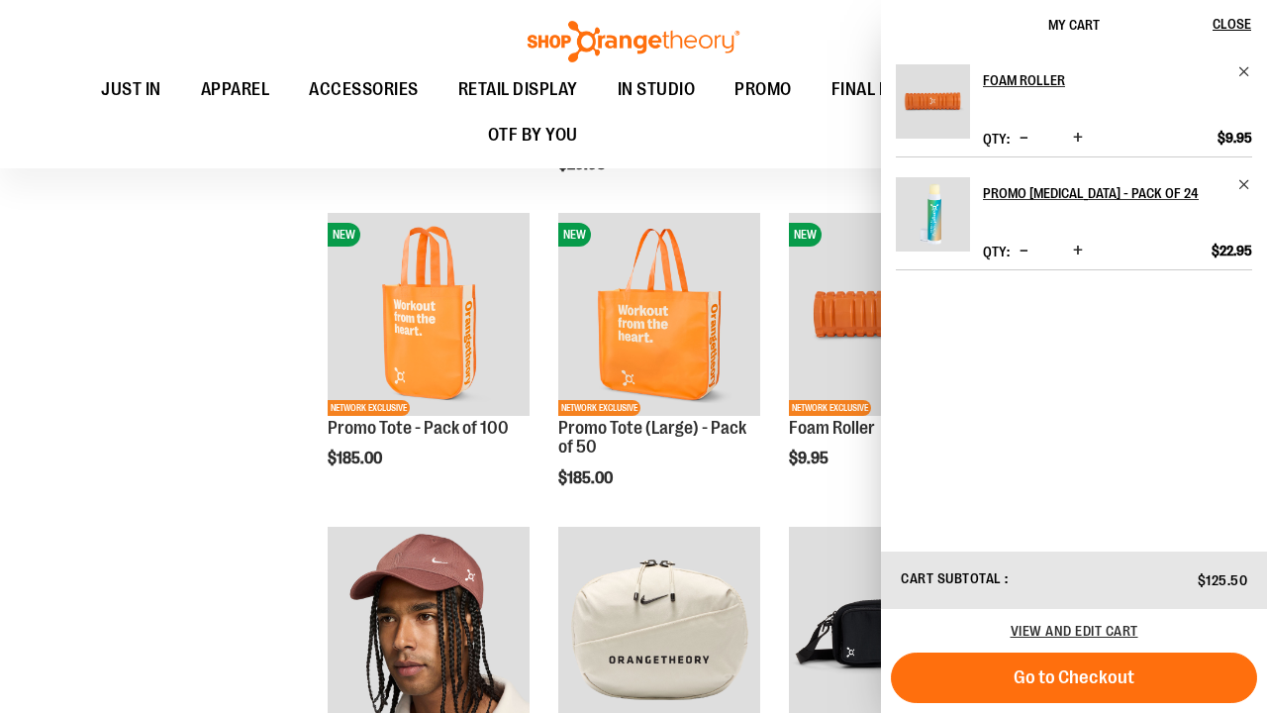
click at [1075, 138] on span "Increase product quantity" at bounding box center [1078, 138] width 10 height 20
click at [1074, 135] on span "Increase product quantity" at bounding box center [1078, 138] width 10 height 20
click at [110, 13] on div "Toggle Nav Search Popular Suggestions Advanced Search" at bounding box center [633, 84] width 1267 height 168
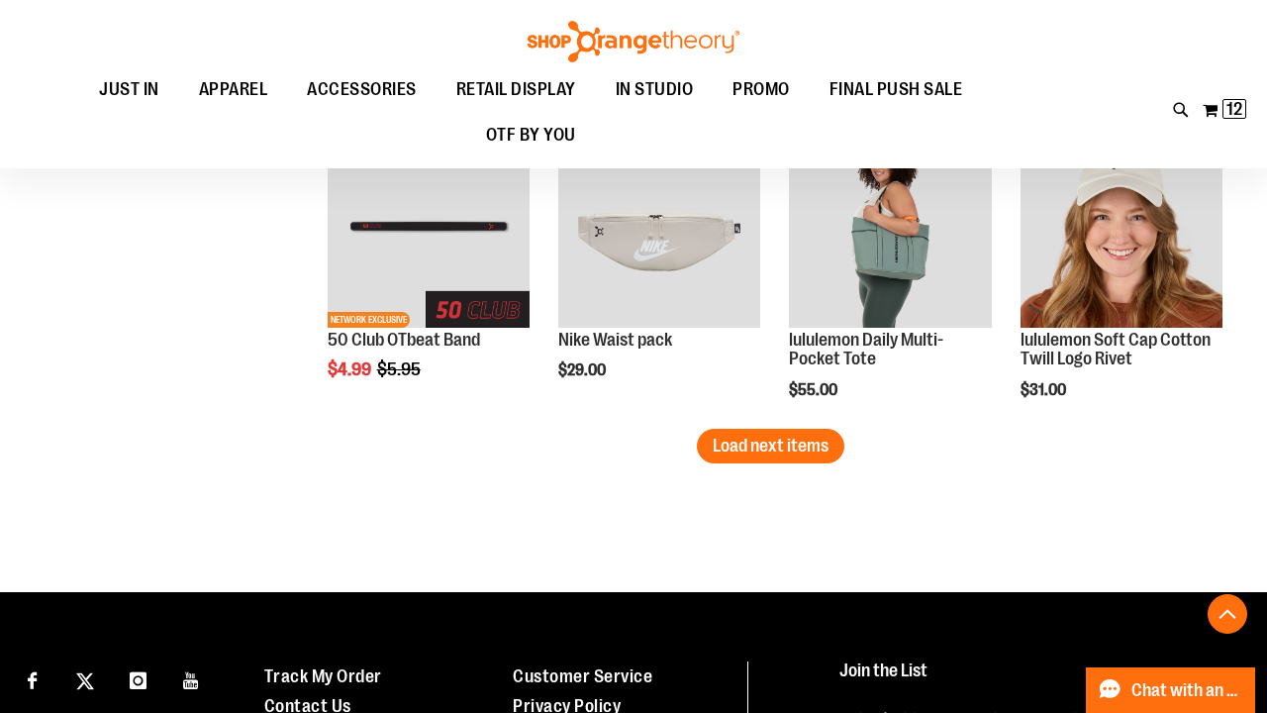
scroll to position [2572, 0]
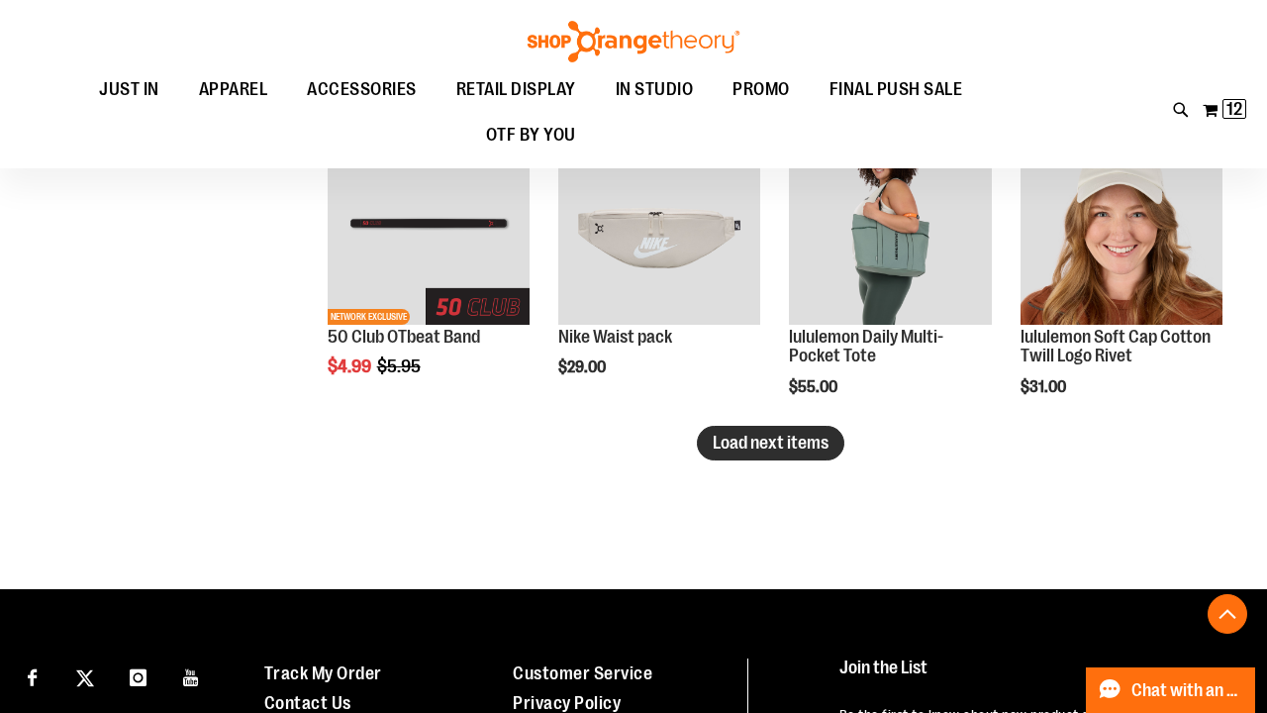
click at [741, 439] on span "Load next items" at bounding box center [771, 443] width 116 height 20
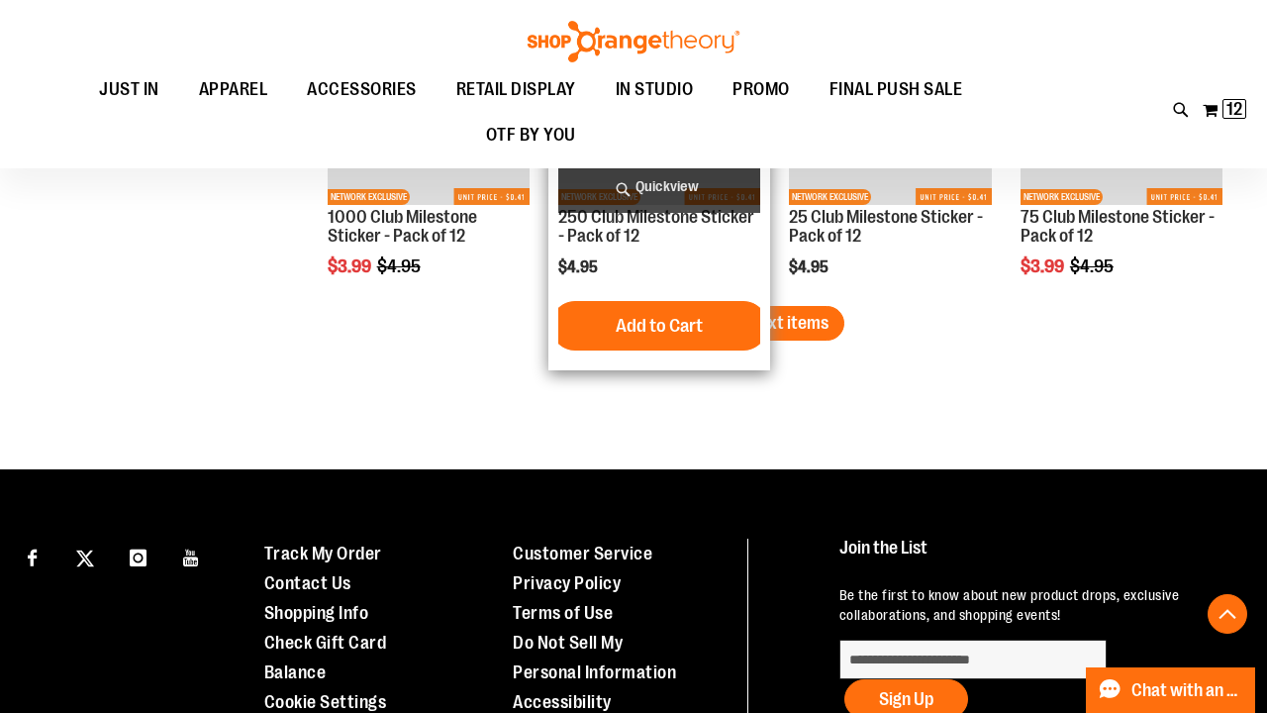
scroll to position [3618, 0]
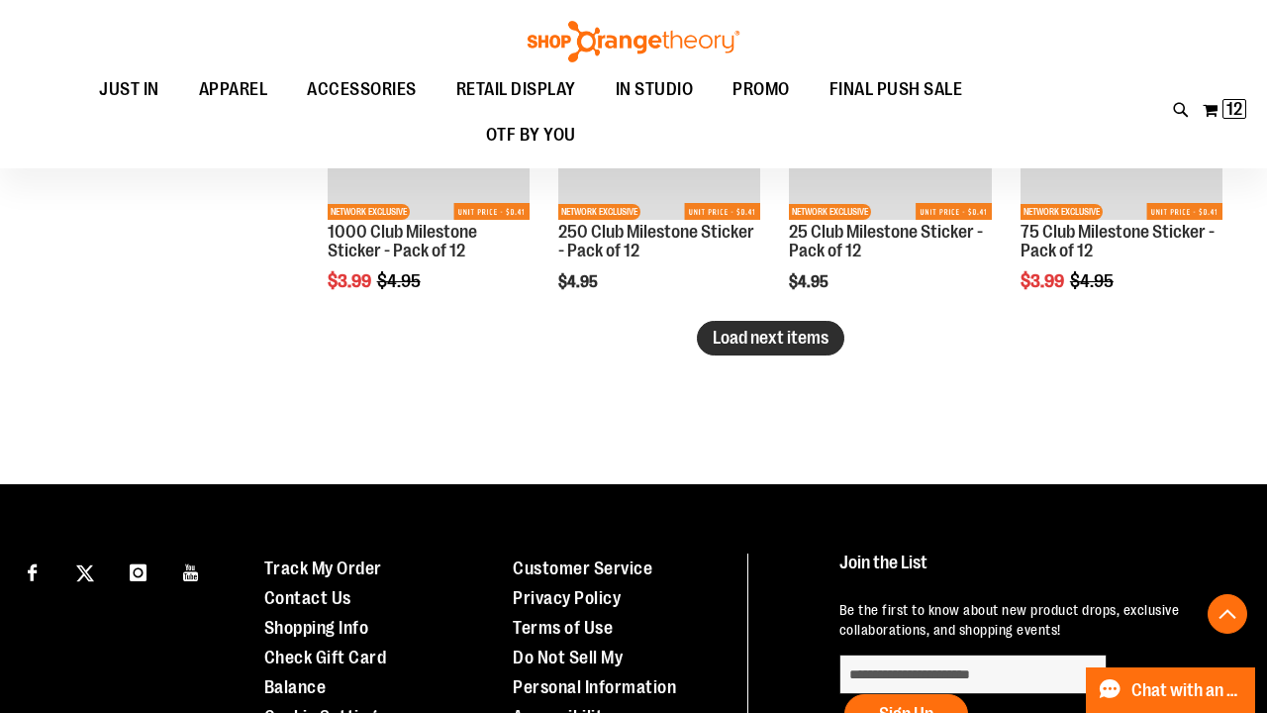
click at [798, 349] on button "Load next items" at bounding box center [770, 338] width 147 height 35
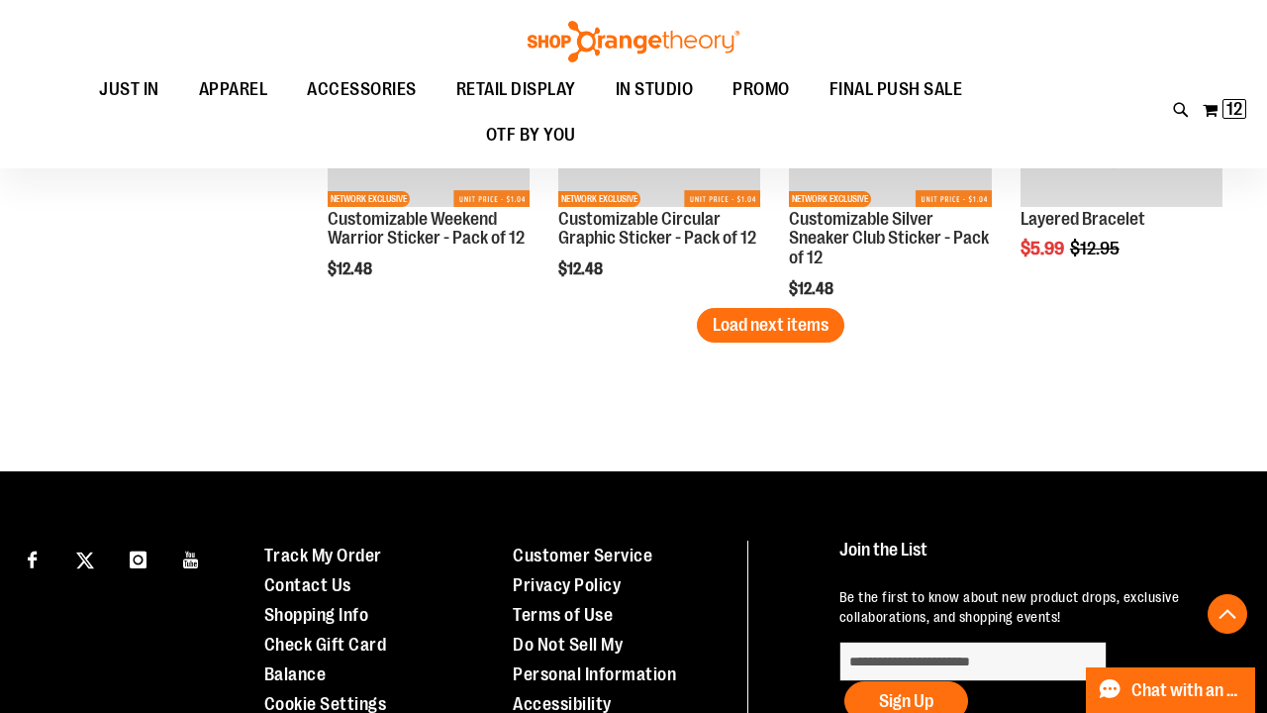
scroll to position [4572, 0]
click at [797, 327] on span "Load next items" at bounding box center [771, 325] width 116 height 20
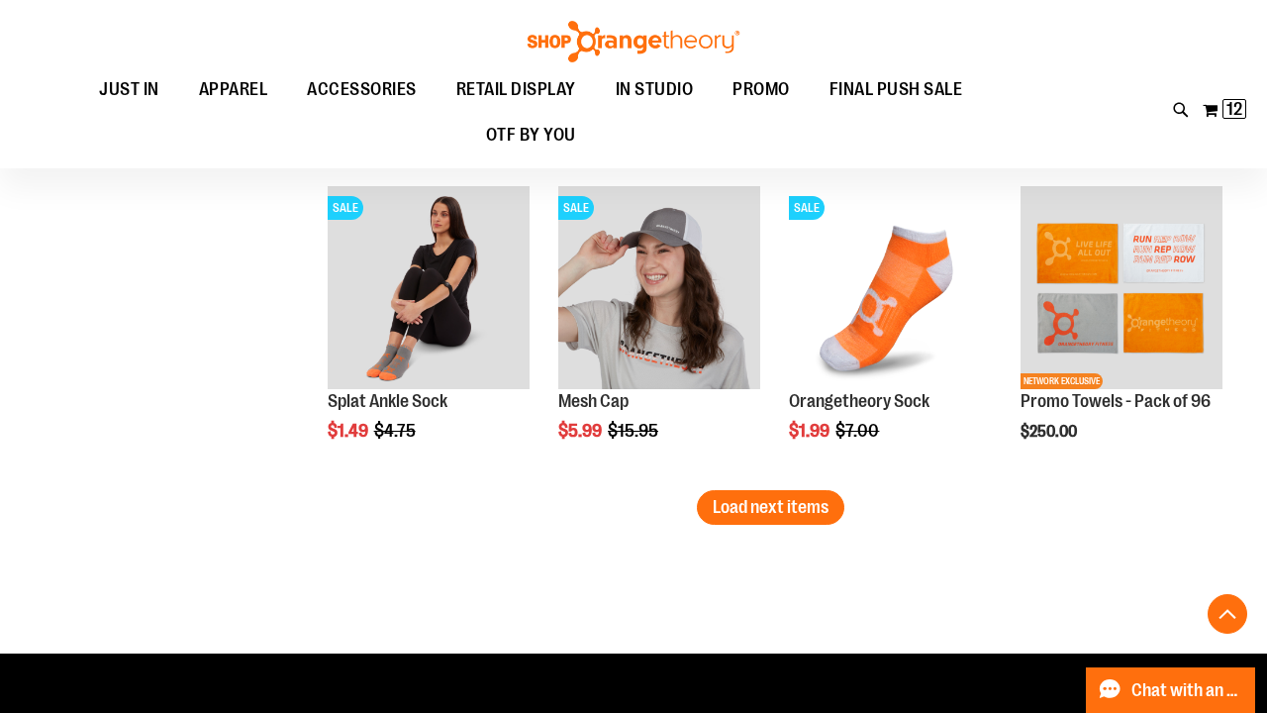
scroll to position [5337, 0]
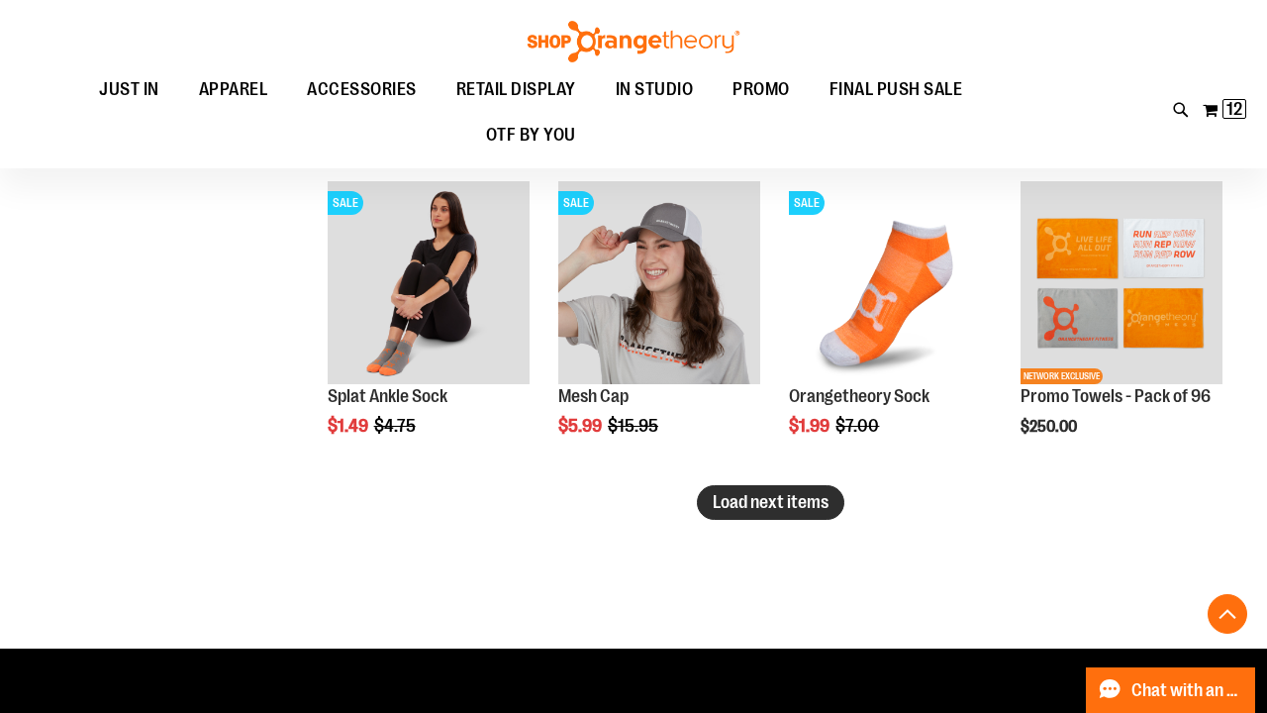
click at [791, 501] on span "Load next items" at bounding box center [771, 502] width 116 height 20
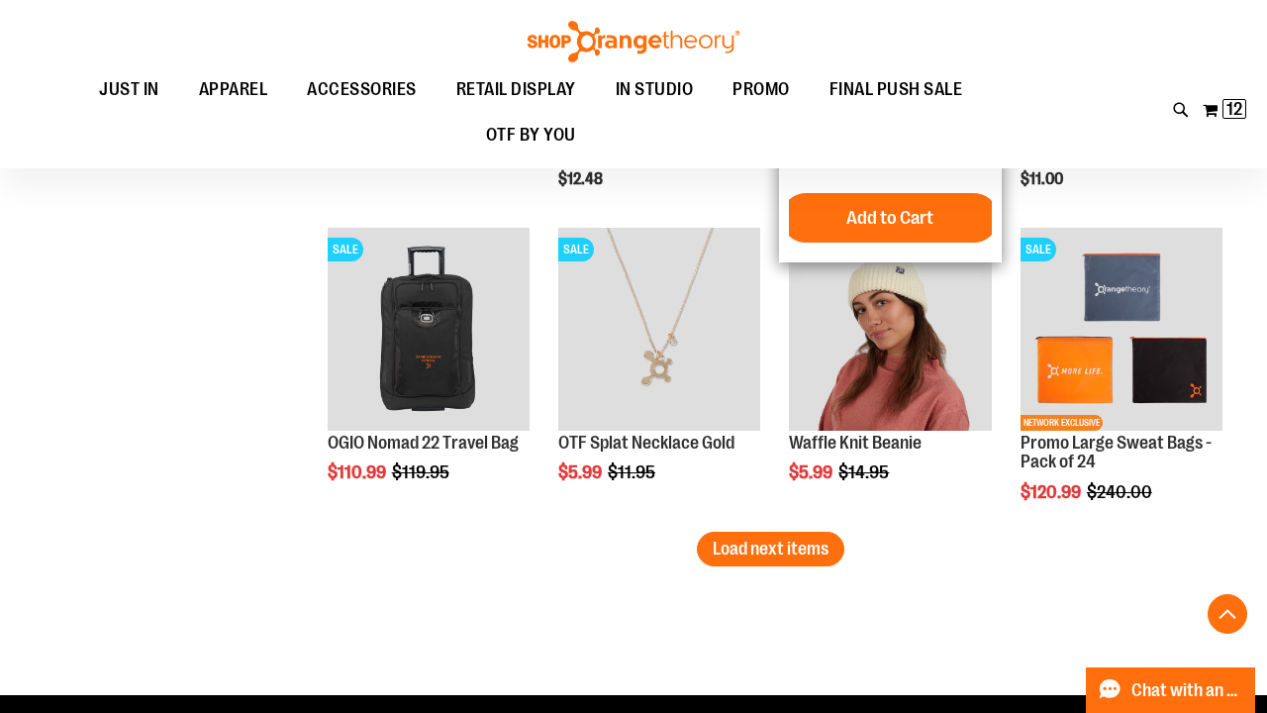
scroll to position [6241, 0]
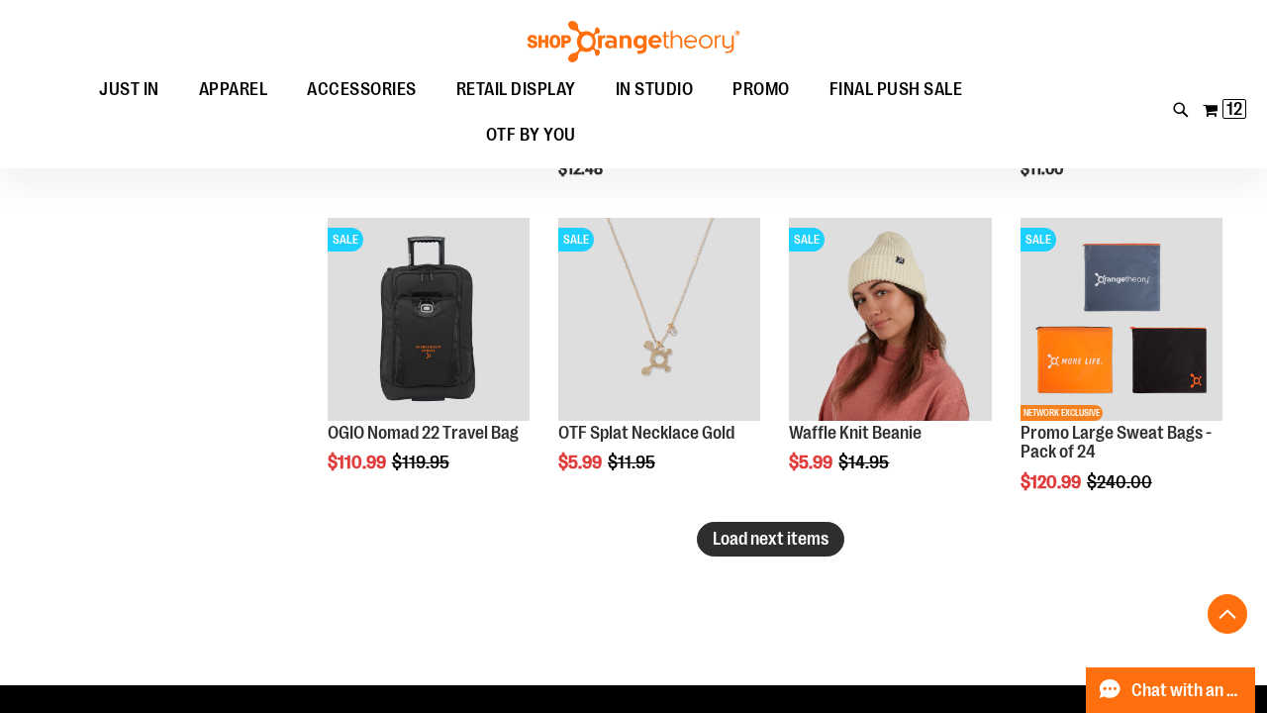
click at [726, 541] on span "Load next items" at bounding box center [771, 539] width 116 height 20
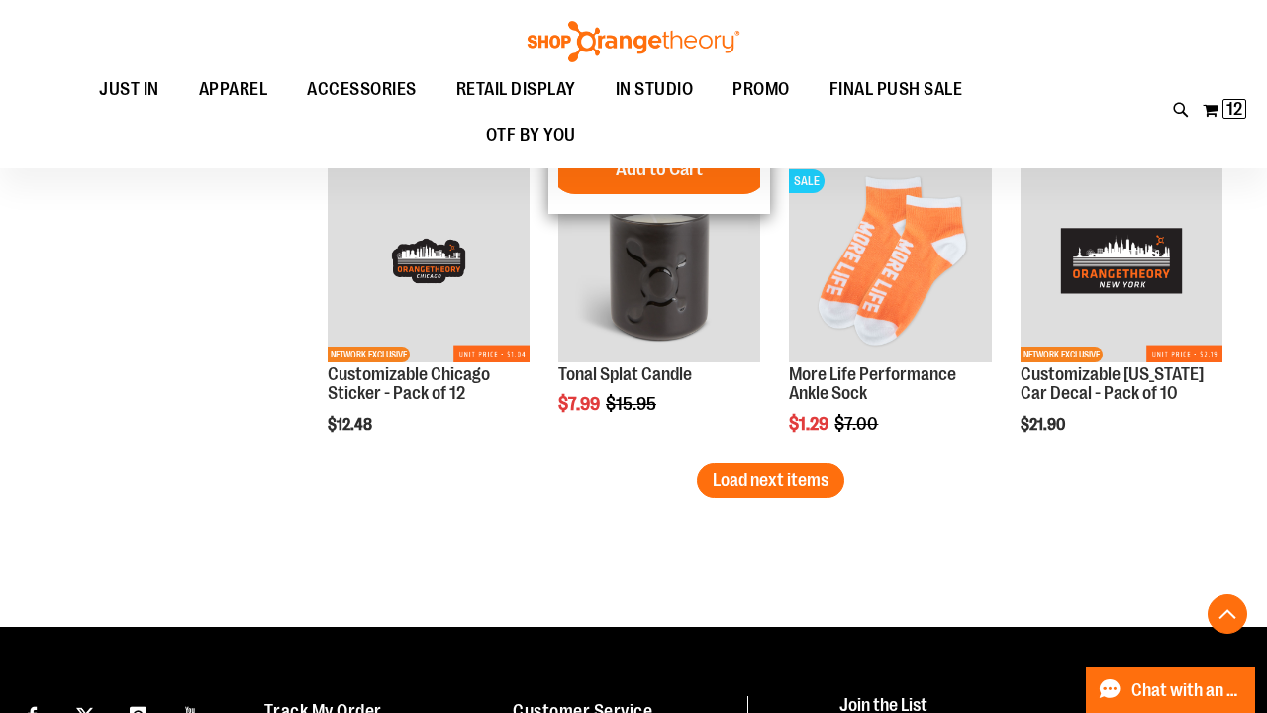
scroll to position [7254, 0]
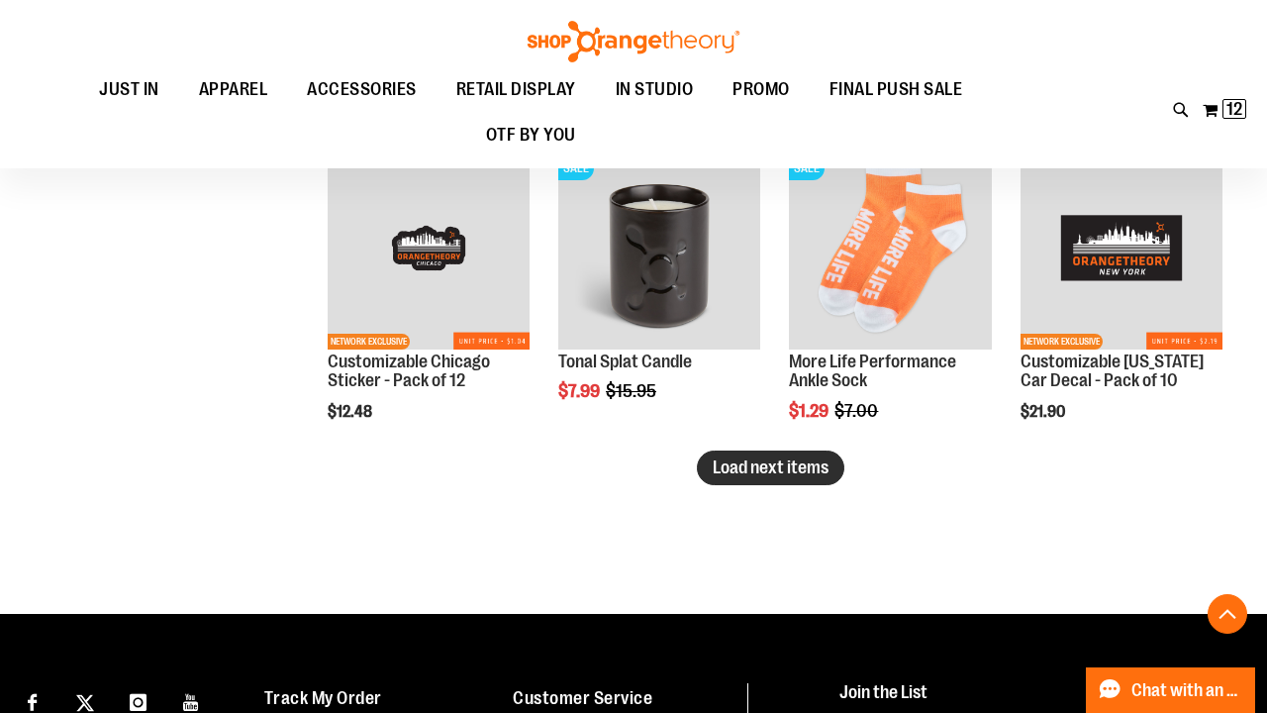
click at [801, 465] on span "Load next items" at bounding box center [771, 467] width 116 height 20
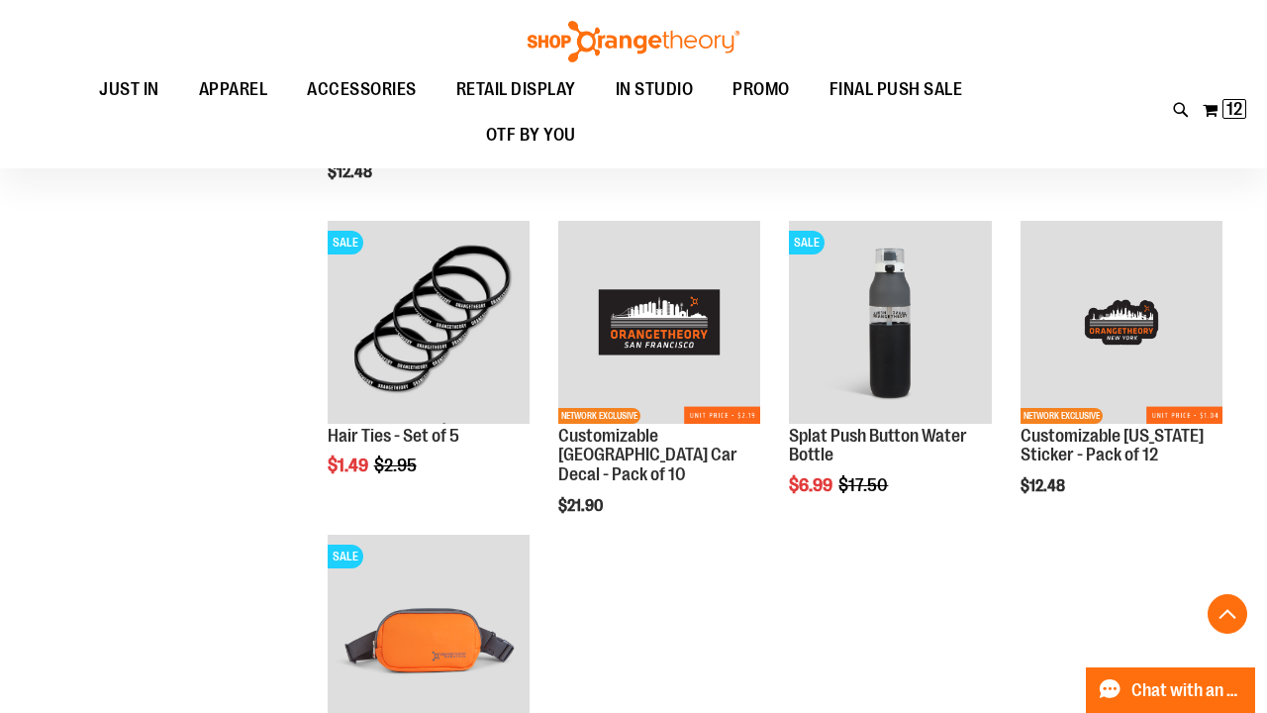
scroll to position [7806, 0]
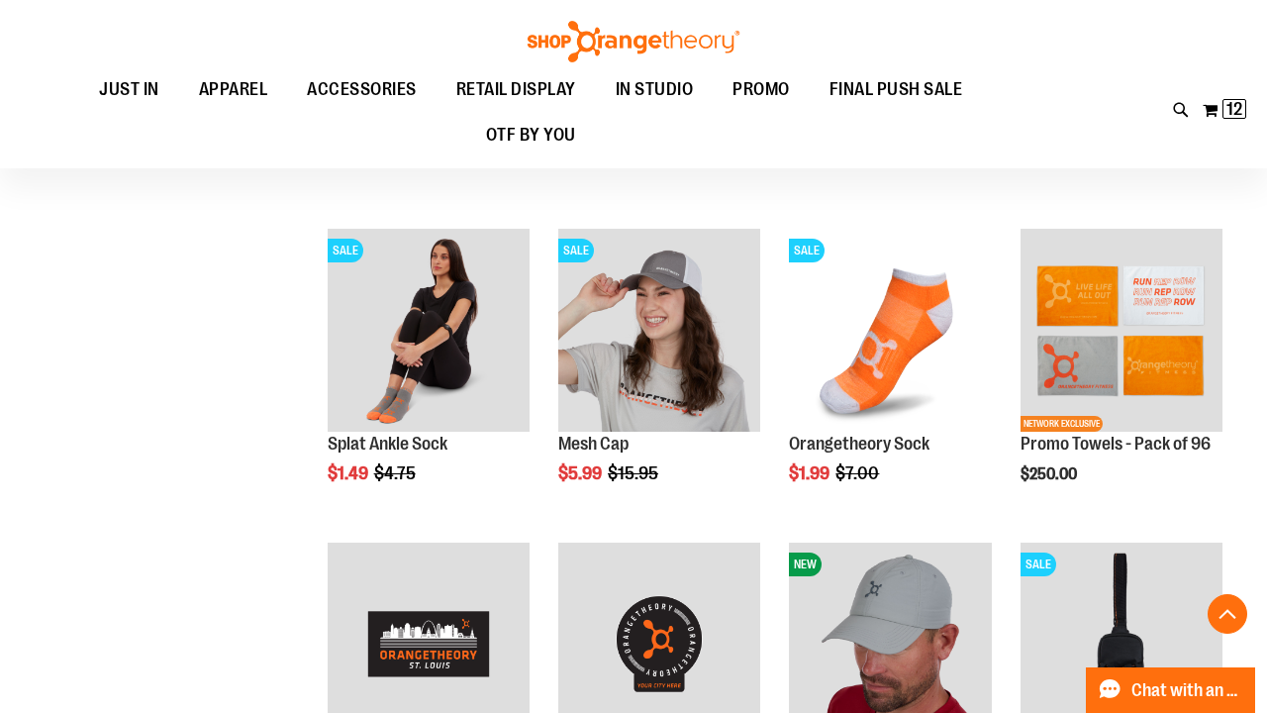
scroll to position [5065, 0]
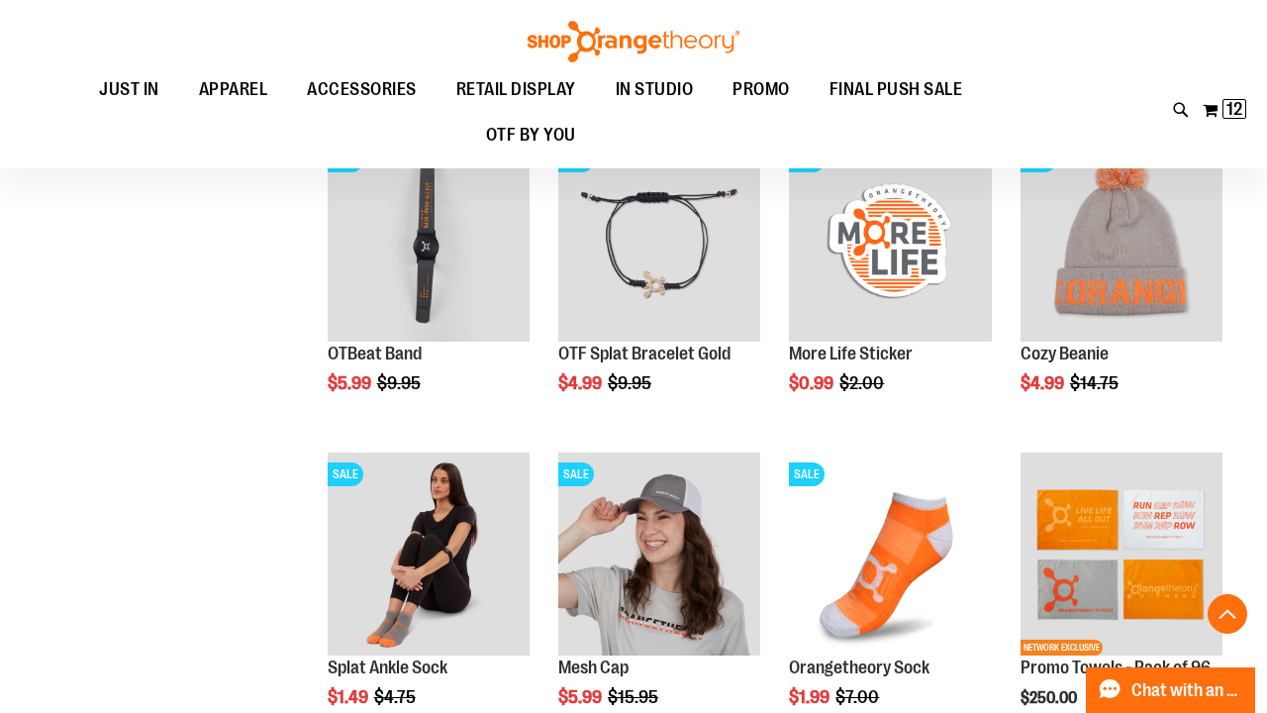
scroll to position [4940, 1]
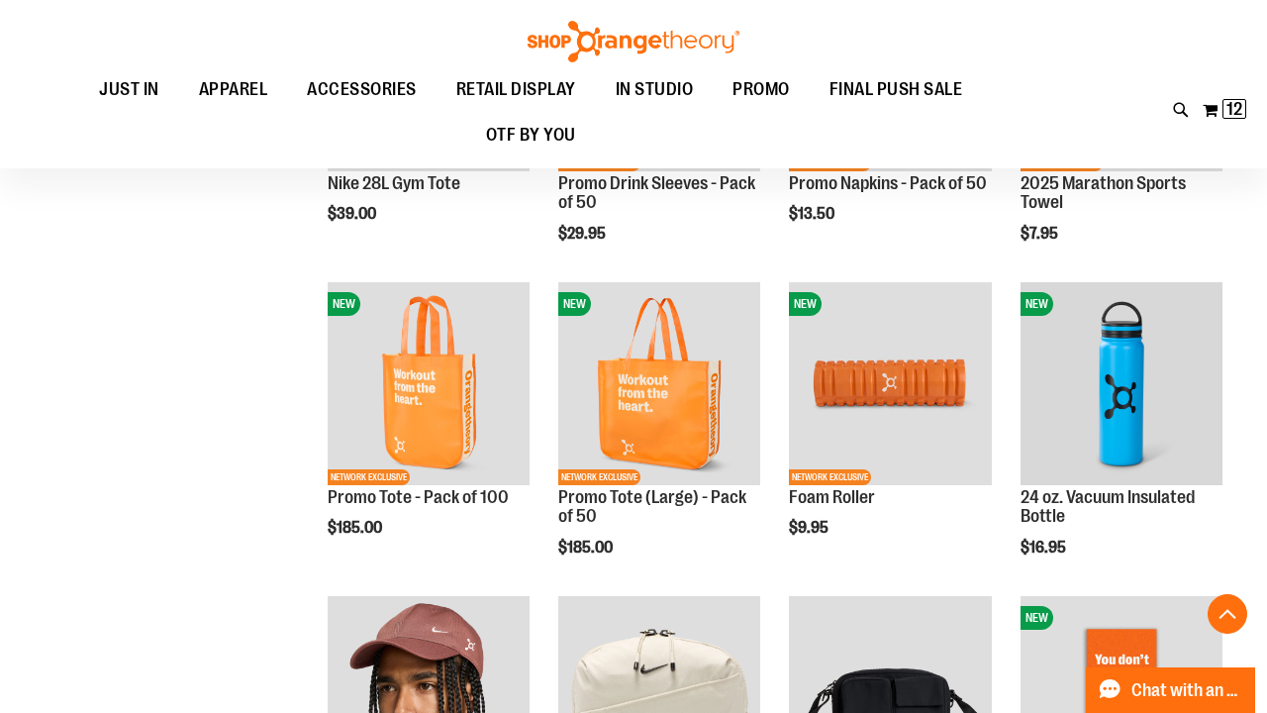
scroll to position [1072, 0]
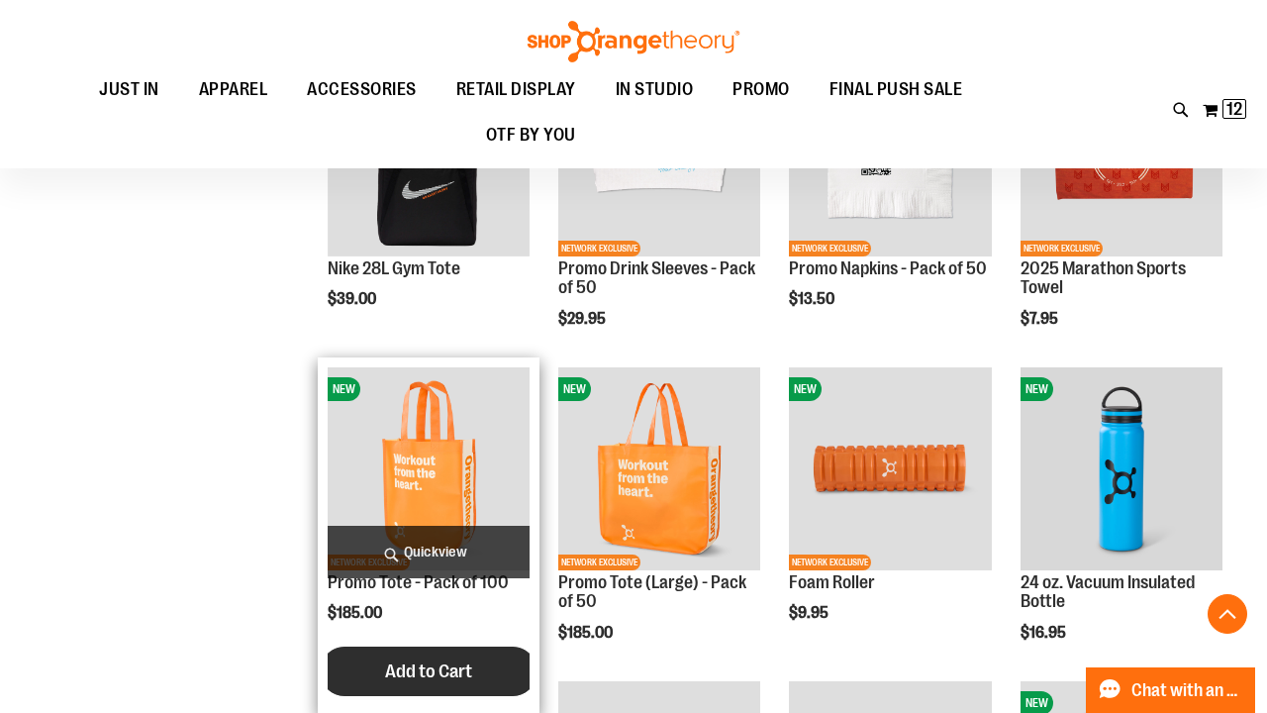
click at [414, 668] on span "Add to Cart" at bounding box center [428, 671] width 87 height 22
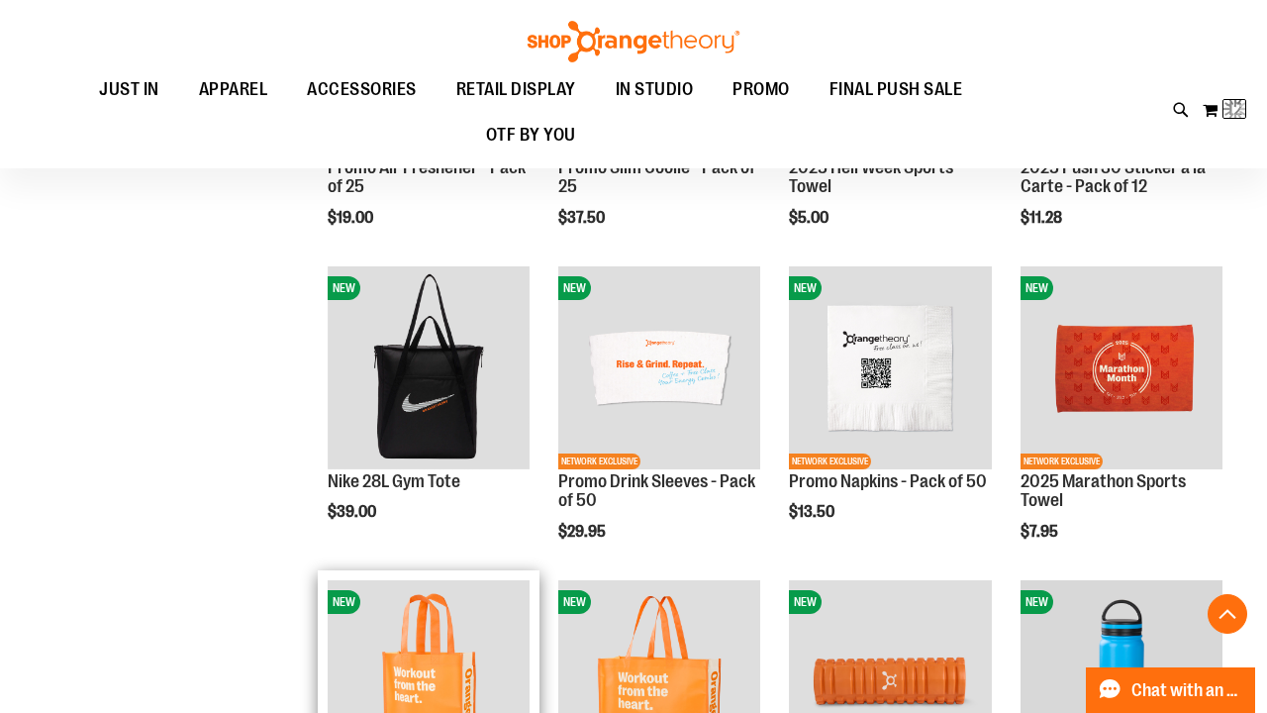
scroll to position [857, 0]
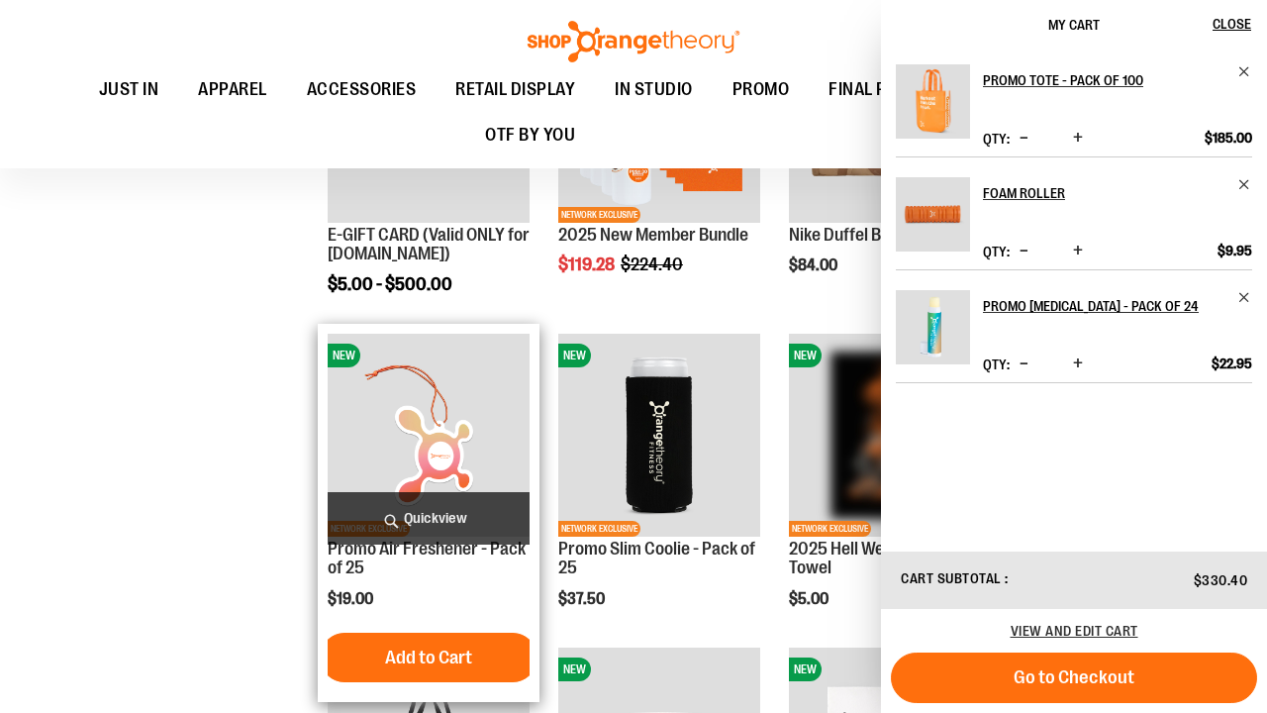
scroll to position [481, 0]
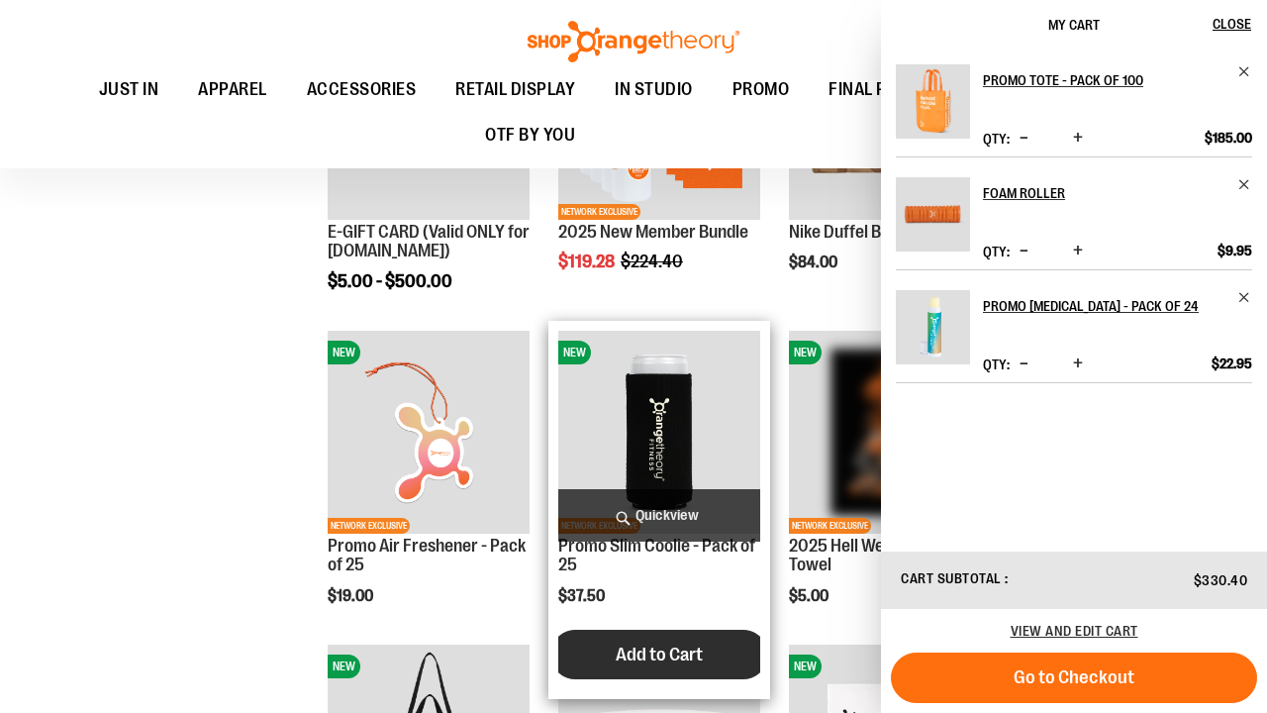
click at [621, 659] on span "Add to Cart" at bounding box center [659, 654] width 87 height 22
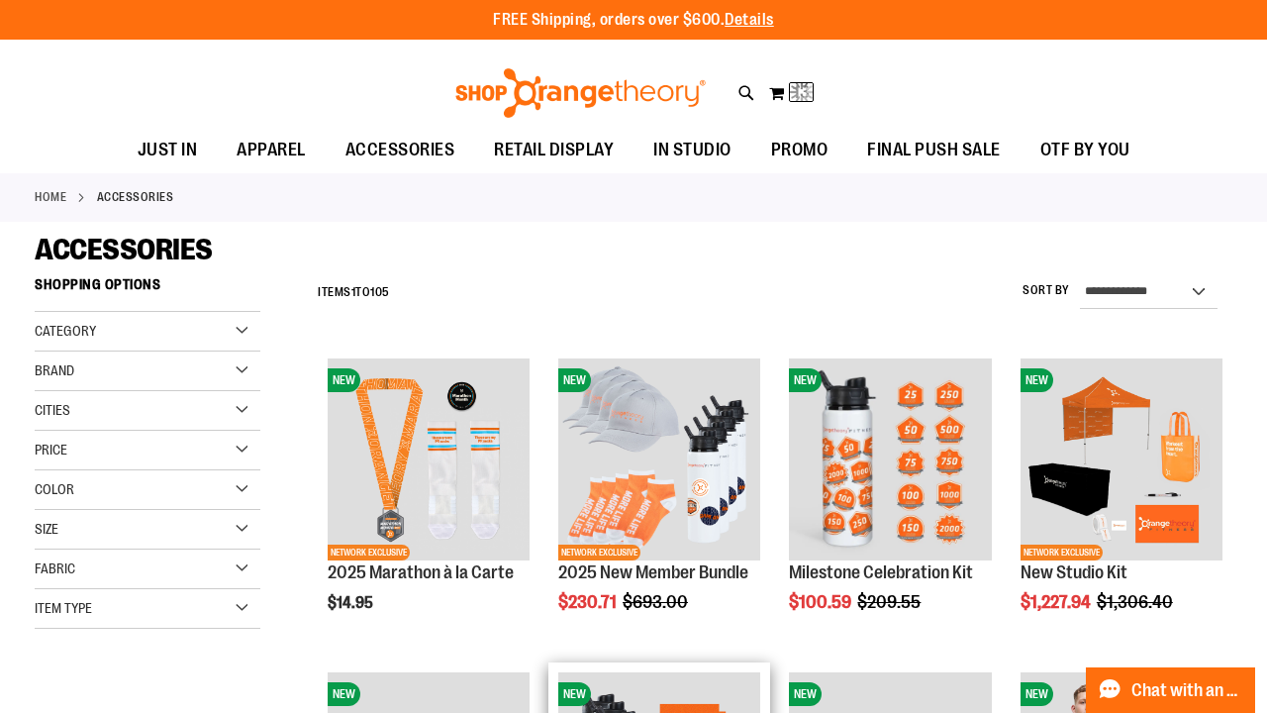
scroll to position [0, 0]
